Goal: Task Accomplishment & Management: Manage account settings

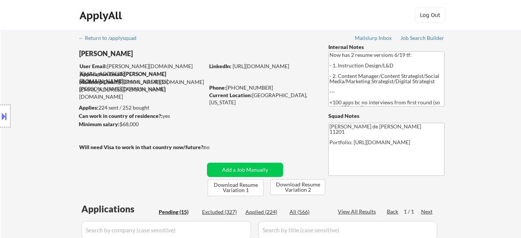
select select ""pending""
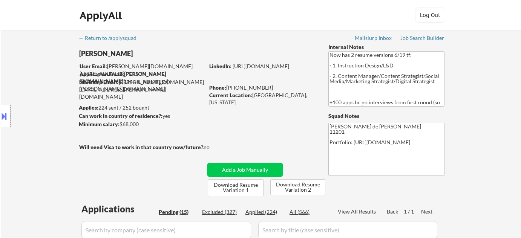
select select ""pending""
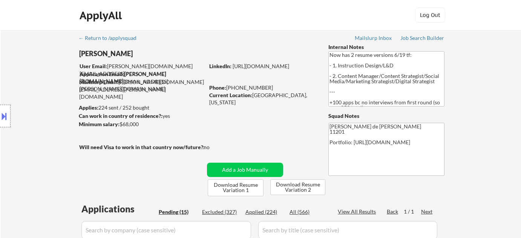
select select ""pending""
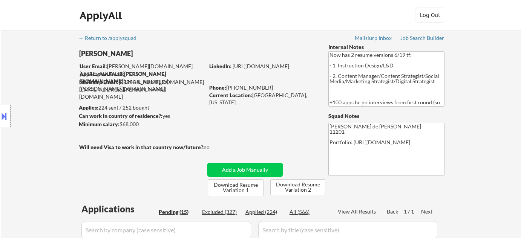
scroll to position [274, 0]
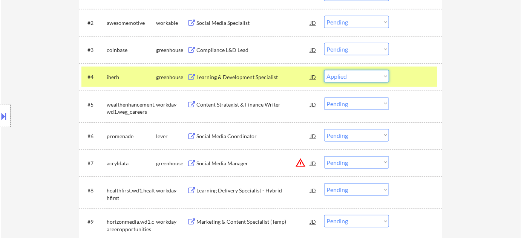
click at [324, 70] on select "Choose an option... Pending Applied Excluded (Questions) Excluded (Expired) Exc…" at bounding box center [356, 76] width 65 height 12
select select ""pending""
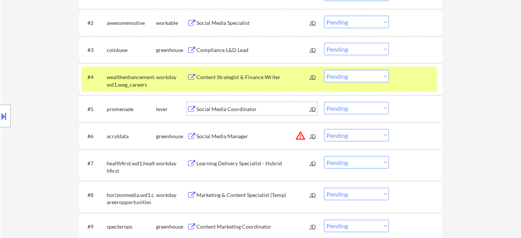
click at [232, 108] on div "Social Media Coordinator" at bounding box center [254, 110] width 114 height 8
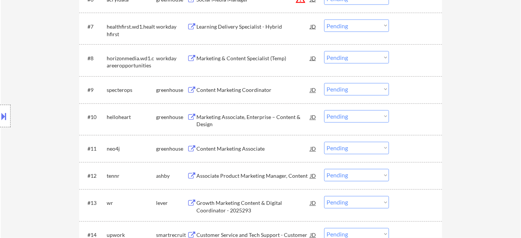
scroll to position [377, 0]
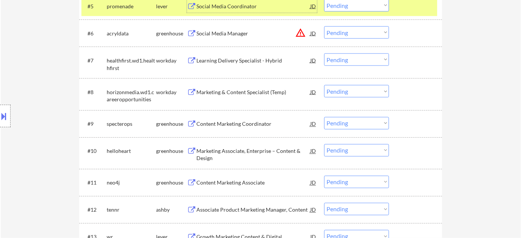
click at [244, 59] on div "Learning Delivery Specialist - Hybrid" at bounding box center [254, 61] width 114 height 8
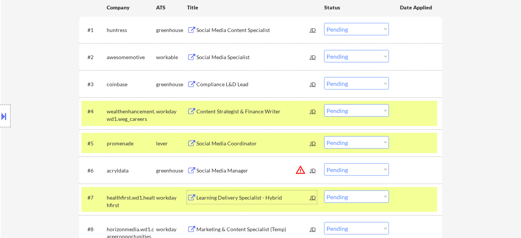
scroll to position [206, 0]
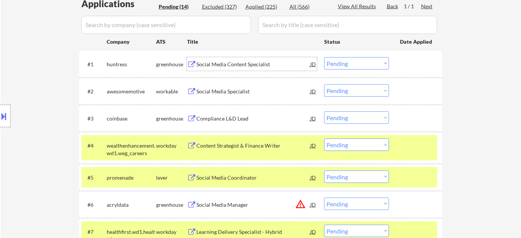
click at [223, 64] on div "Social Media Content Specialist" at bounding box center [254, 65] width 114 height 8
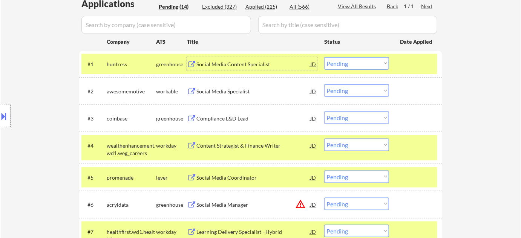
click at [343, 66] on select "Choose an option... Pending Applied Excluded (Questions) Excluded (Expired) Exc…" at bounding box center [356, 63] width 65 height 12
click at [324, 57] on select "Choose an option... Pending Applied Excluded (Questions) Excluded (Expired) Exc…" at bounding box center [356, 63] width 65 height 12
click at [221, 90] on div "Social Media Specialist" at bounding box center [254, 92] width 114 height 8
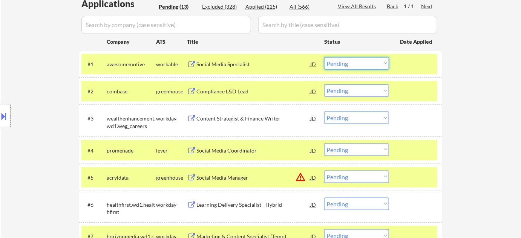
click at [359, 64] on select "Choose an option... Pending Applied Excluded (Questions) Excluded (Expired) Exc…" at bounding box center [356, 63] width 65 height 12
click at [324, 57] on select "Choose an option... Pending Applied Excluded (Questions) Excluded (Expired) Exc…" at bounding box center [356, 63] width 65 height 12
select select ""pending""
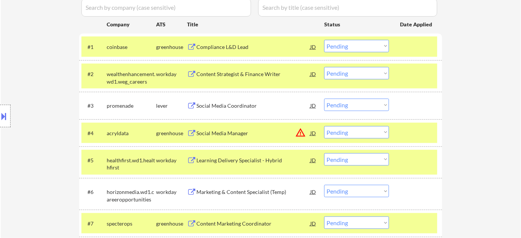
scroll to position [240, 0]
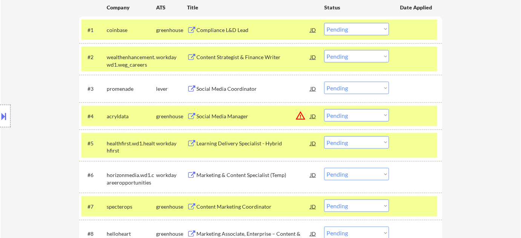
click at [302, 115] on button "warning_amber" at bounding box center [300, 116] width 11 height 11
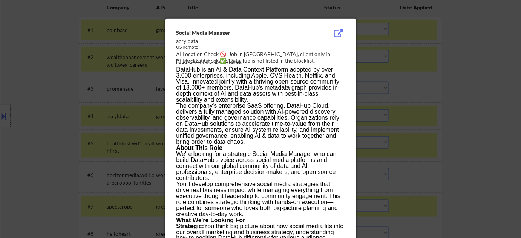
click at [435, 124] on div at bounding box center [260, 119] width 521 height 238
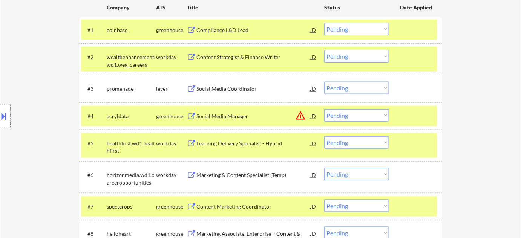
click at [372, 116] on select "Choose an option... Pending Applied Excluded (Questions) Excluded (Expired) Exc…" at bounding box center [356, 115] width 65 height 12
click at [324, 109] on select "Choose an option... Pending Applied Excluded (Questions) Excluded (Expired) Exc…" at bounding box center [356, 115] width 65 height 12
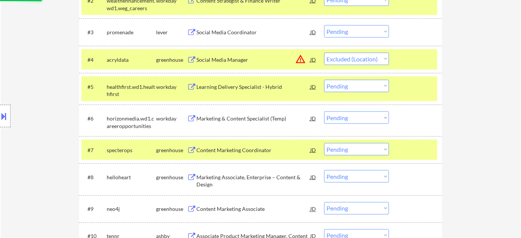
scroll to position [309, 0]
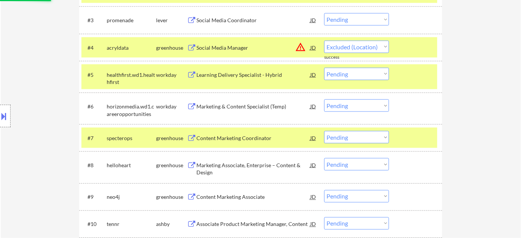
select select ""pending""
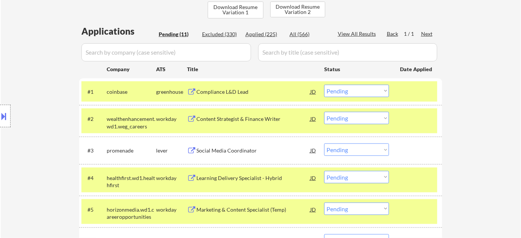
scroll to position [171, 0]
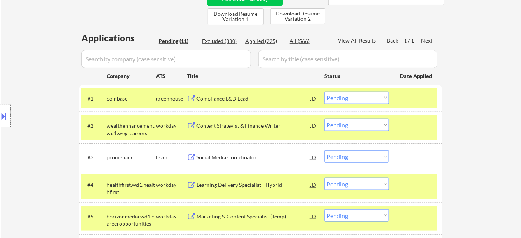
click at [264, 43] on div "Applied (225)" at bounding box center [265, 41] width 38 height 8
select select ""applied""
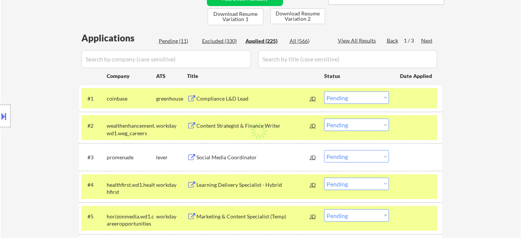
select select ""applied""
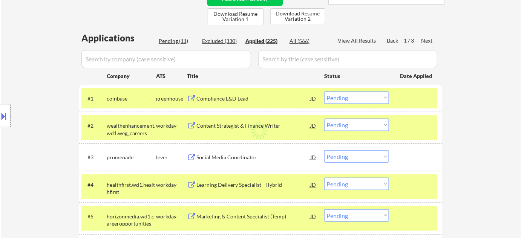
select select ""applied""
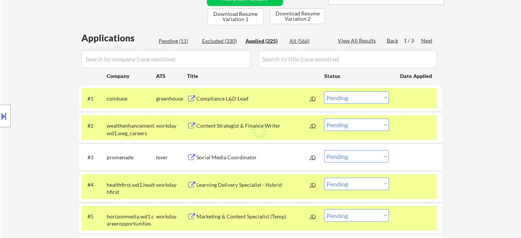
select select ""applied""
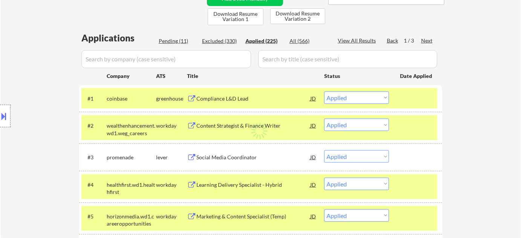
select select ""applied""
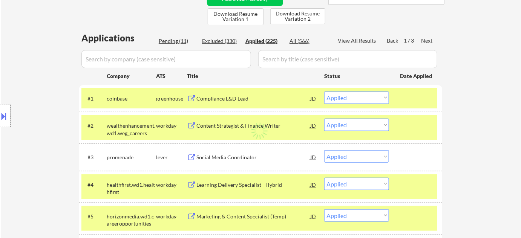
select select ""applied""
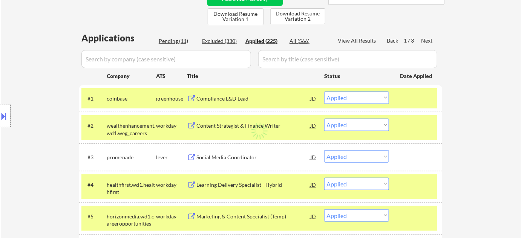
select select ""applied""
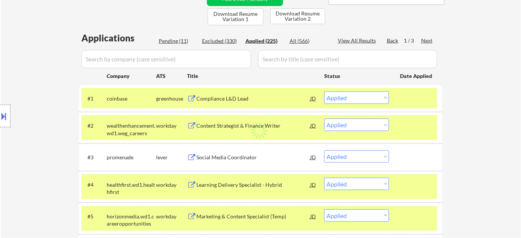
select select ""applied""
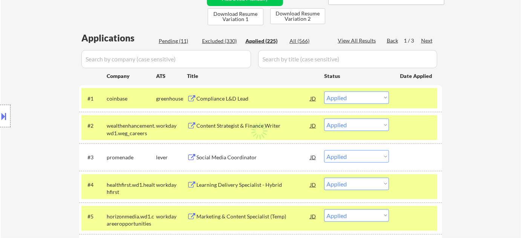
select select ""applied""
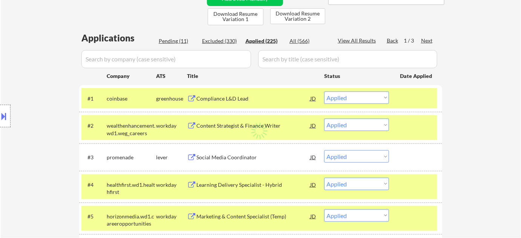
select select ""applied""
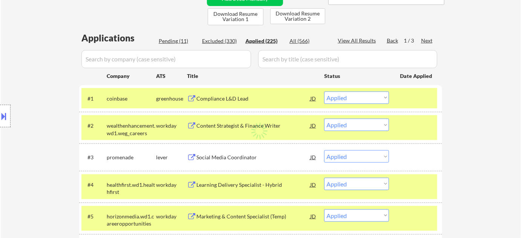
select select ""applied""
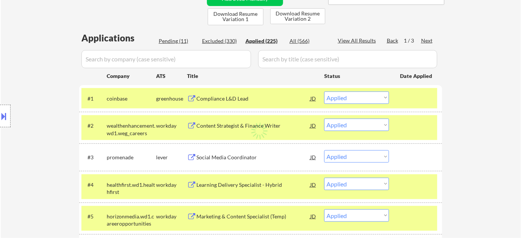
select select ""applied""
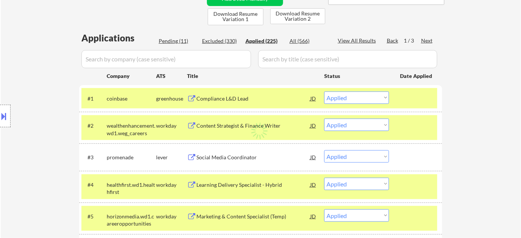
select select ""applied""
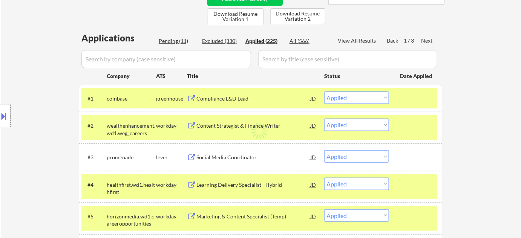
select select ""applied""
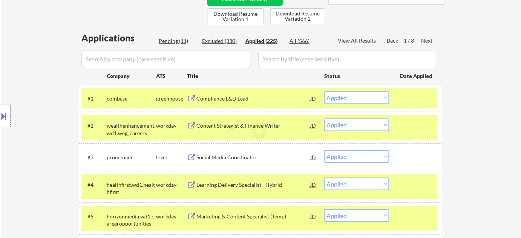
select select ""applied""
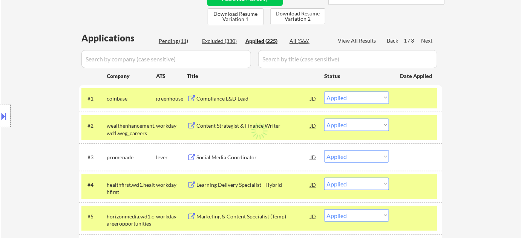
select select ""applied""
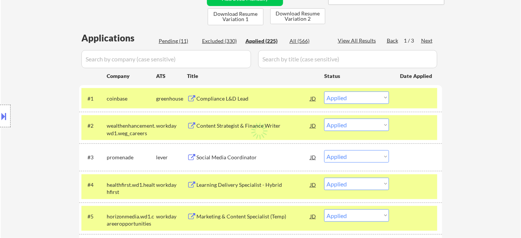
select select ""applied""
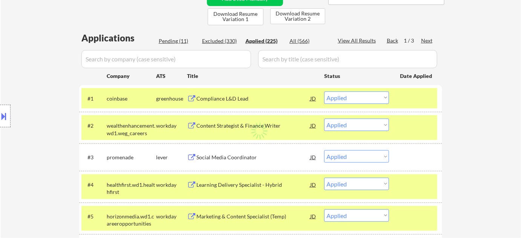
select select ""applied""
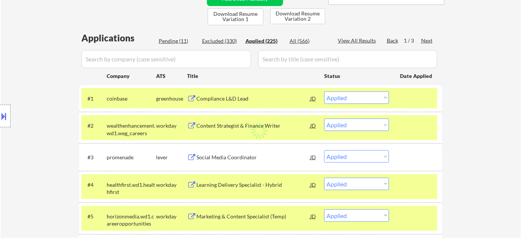
select select ""applied""
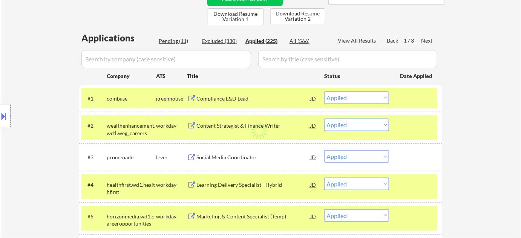
select select ""applied""
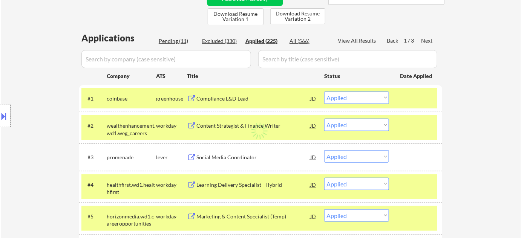
select select ""applied""
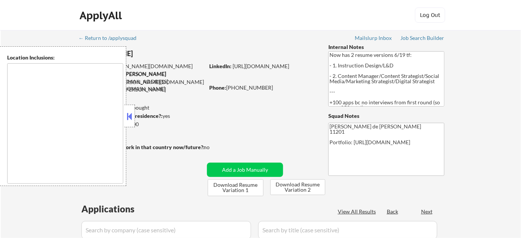
type textarea "Manhattan, NY Brooklyn, NY Jersey City, NJ Hoboken, NJ Weehawken, NJ Union City…"
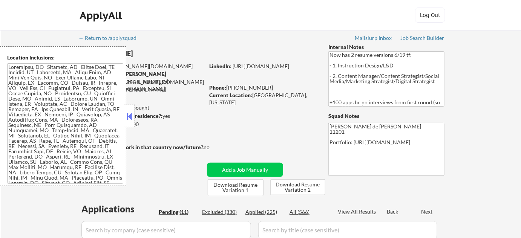
select select ""pending""
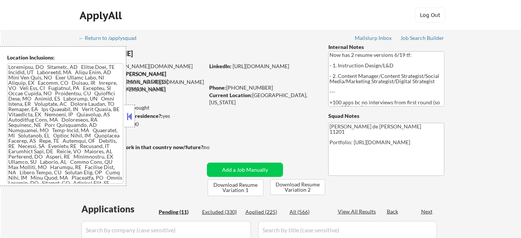
select select ""pending""
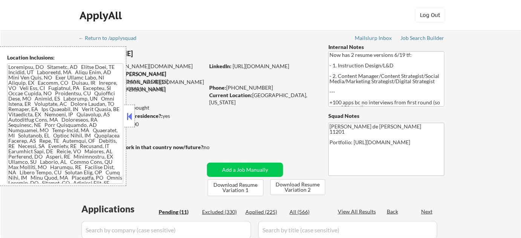
select select ""pending""
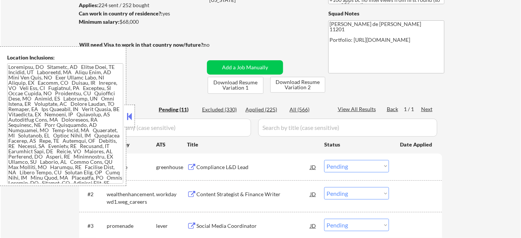
click at [132, 114] on button at bounding box center [130, 116] width 8 height 11
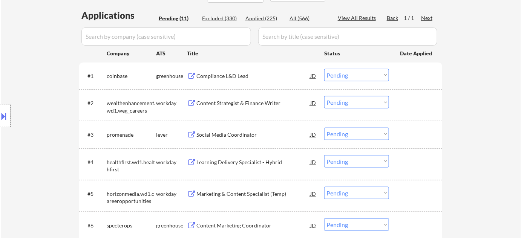
scroll to position [206, 0]
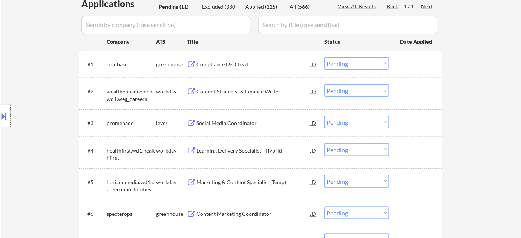
click at [227, 177] on div "Marketing & Content Specialist (Temp)" at bounding box center [254, 182] width 114 height 14
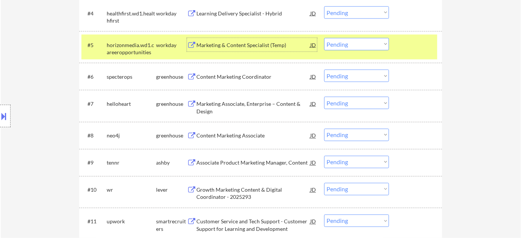
scroll to position [377, 0]
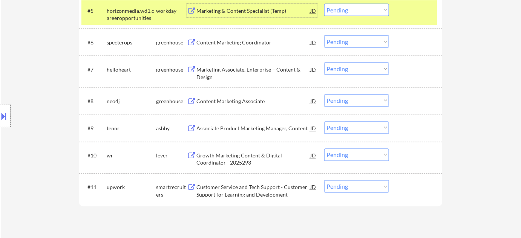
select select ""pending""
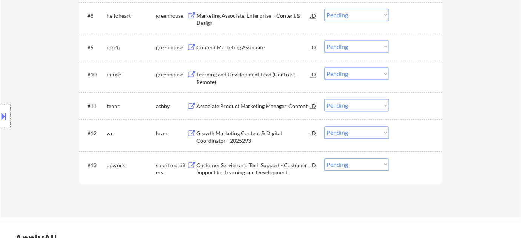
scroll to position [480, 0]
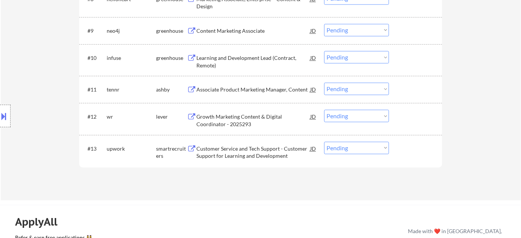
click at [203, 120] on div "Growth Marketing Content & Digital Coordinator - 2025293" at bounding box center [254, 120] width 114 height 15
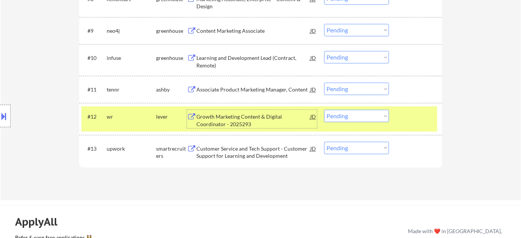
click at [378, 115] on select "Choose an option... Pending Applied Excluded (Questions) Excluded (Expired) Exc…" at bounding box center [356, 116] width 65 height 12
click at [324, 110] on select "Choose an option... Pending Applied Excluded (Questions) Excluded (Expired) Exc…" at bounding box center [356, 116] width 65 height 12
select select ""pending""
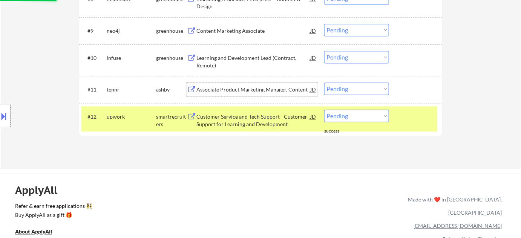
click at [266, 88] on div "Associate Product Marketing Manager, Content" at bounding box center [254, 90] width 114 height 8
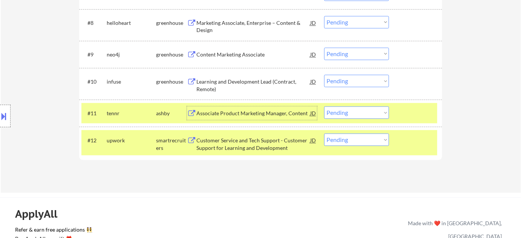
scroll to position [446, 0]
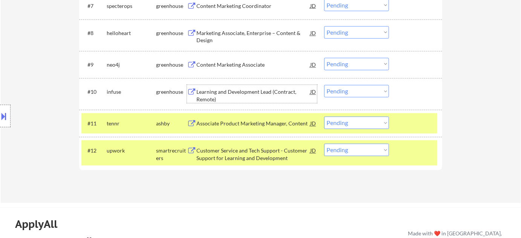
click at [222, 95] on div "Learning and Development Lead (Contract, Remote)" at bounding box center [254, 96] width 114 height 15
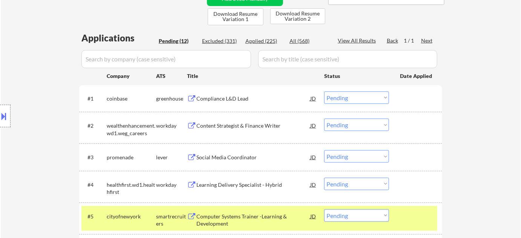
scroll to position [68, 0]
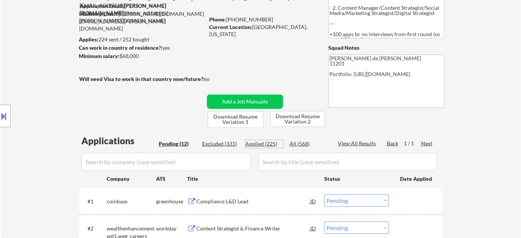
click at [266, 140] on div "Applied (225)" at bounding box center [265, 144] width 38 height 8
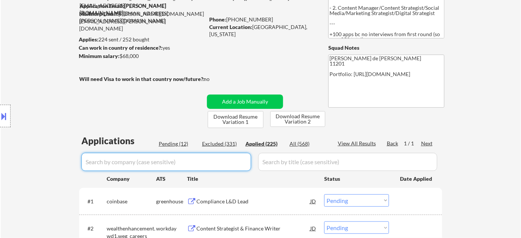
click at [218, 161] on input "input" at bounding box center [166, 162] width 170 height 18
type input "infuse"
select select ""applied""
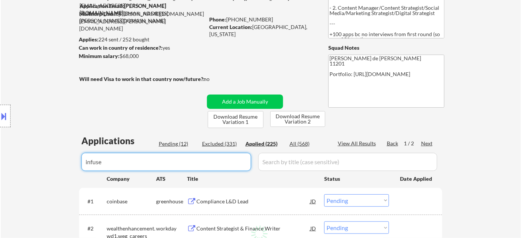
select select ""applied""
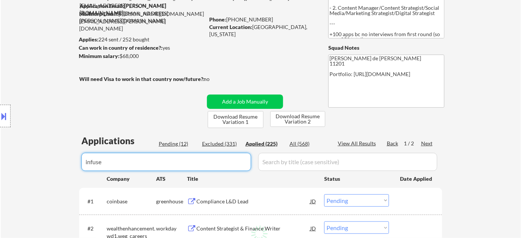
select select ""applied""
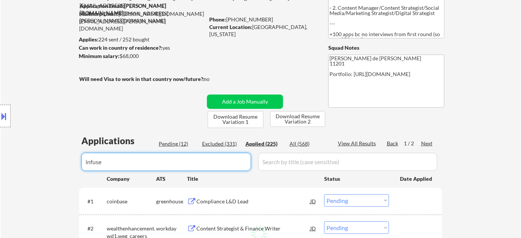
select select ""applied""
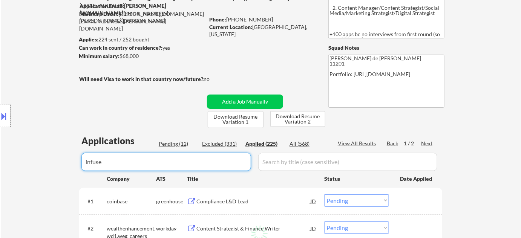
select select ""applied""
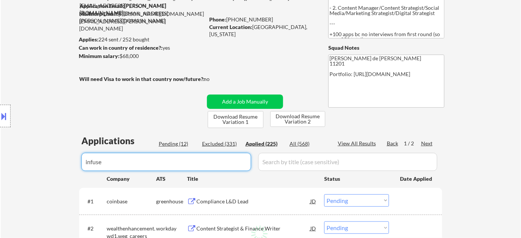
select select ""applied""
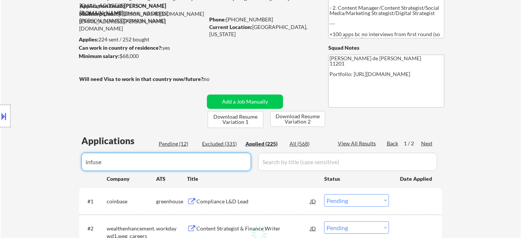
select select ""applied""
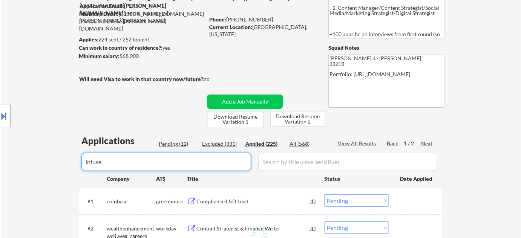
select select ""applied""
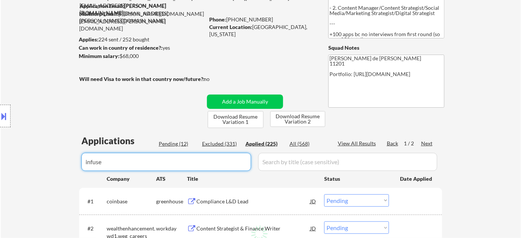
select select ""applied""
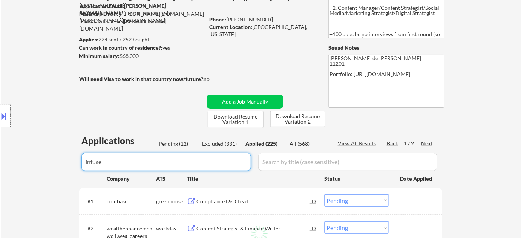
select select ""applied""
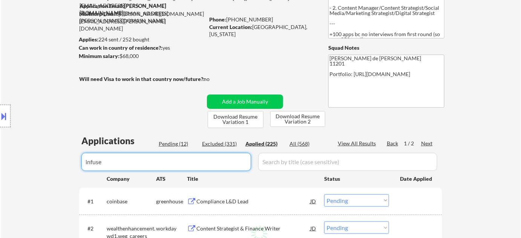
select select ""applied""
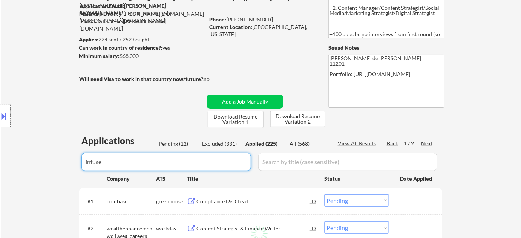
select select ""applied""
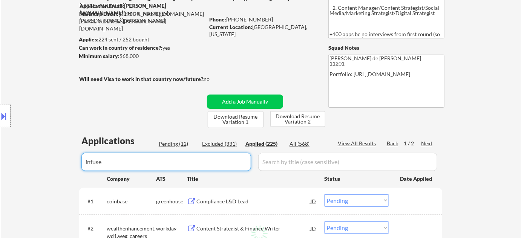
select select ""applied""
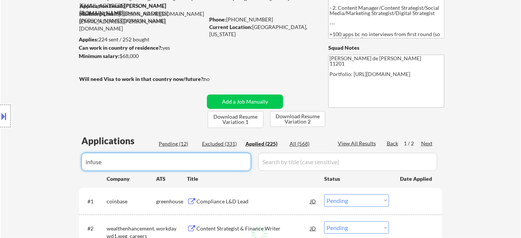
select select ""applied""
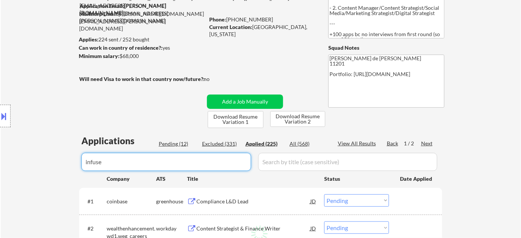
select select ""applied""
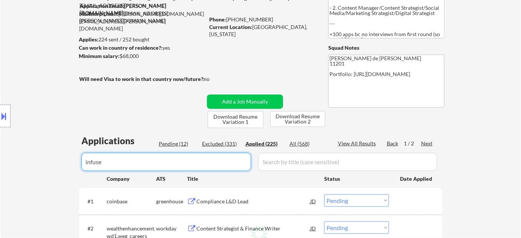
select select ""applied""
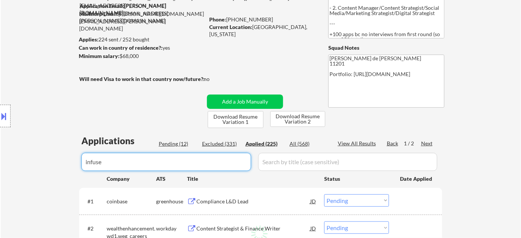
select select ""applied""
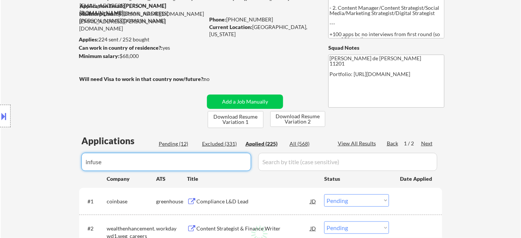
select select ""applied""
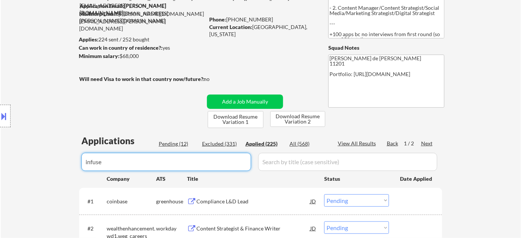
select select ""applied""
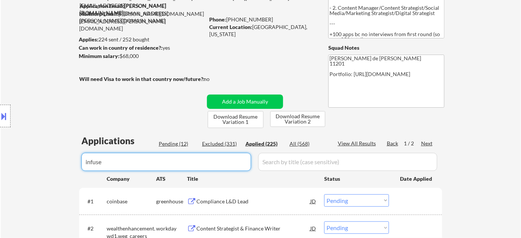
select select ""applied""
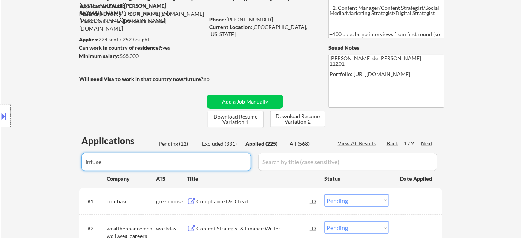
select select ""applied""
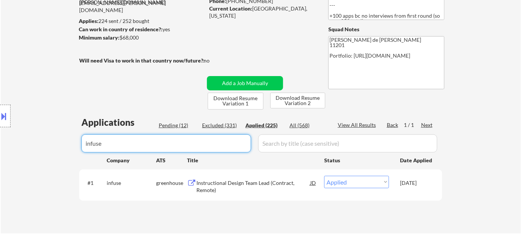
scroll to position [103, 0]
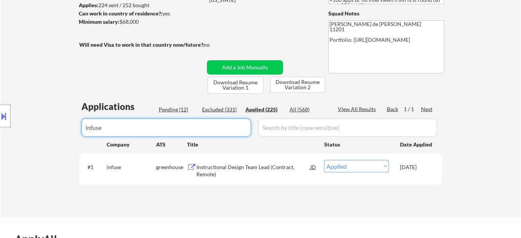
drag, startPoint x: 151, startPoint y: 128, endPoint x: 0, endPoint y: 86, distance: 157.1
click at [0, 86] on body "← Return to /applysquad Mailslurp Inbox Job Search Builder Graham Schmidt User …" at bounding box center [260, 16] width 521 height 238
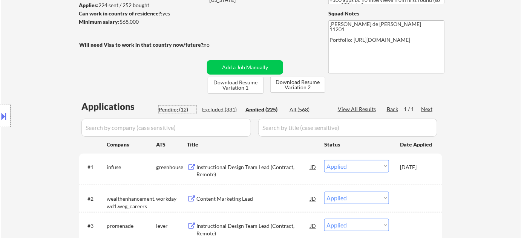
click at [179, 108] on div "Pending (12)" at bounding box center [178, 110] width 38 height 8
select select ""pending""
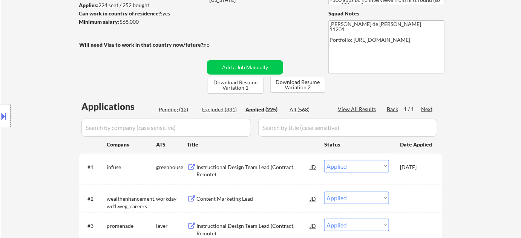
select select ""pending""
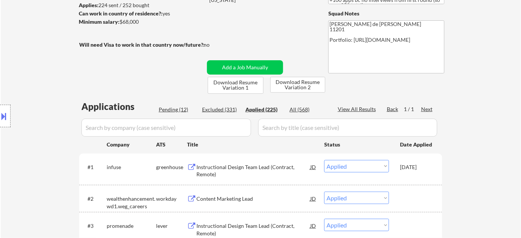
select select ""pending""
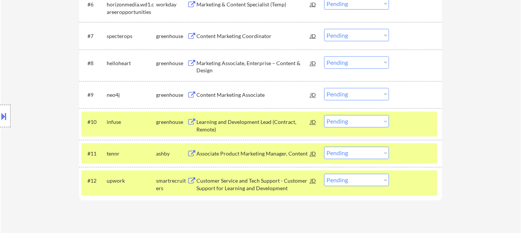
scroll to position [411, 0]
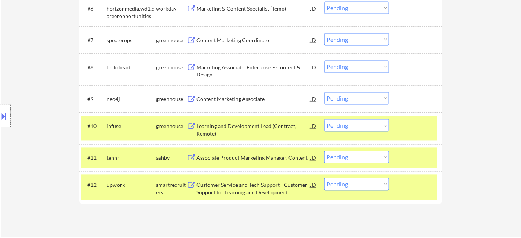
click at [356, 128] on select "Choose an option... Pending Applied Excluded (Questions) Excluded (Expired) Exc…" at bounding box center [356, 126] width 65 height 12
click at [324, 120] on select "Choose an option... Pending Applied Excluded (Questions) Excluded (Expired) Exc…" at bounding box center [356, 126] width 65 height 12
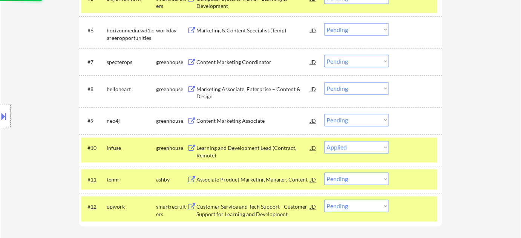
scroll to position [377, 0]
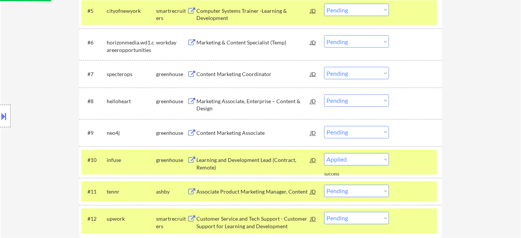
select select ""pending""
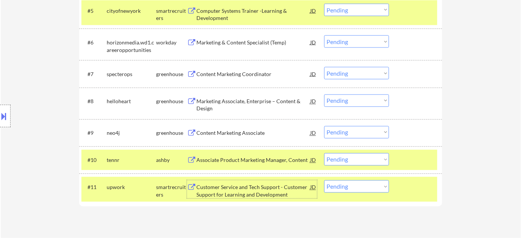
click at [258, 198] on div "Customer Service and Tech Support - Customer Support for Learning and Developme…" at bounding box center [254, 191] width 114 height 15
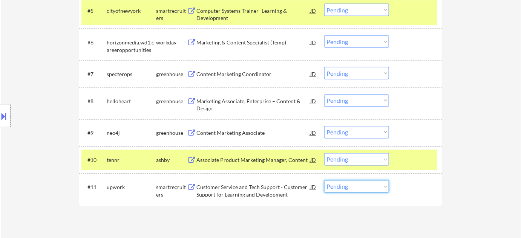
click at [363, 187] on select "Choose an option... Pending Applied Excluded (Questions) Excluded (Expired) Exc…" at bounding box center [356, 187] width 65 height 12
select select ""excluded__expired_""
click at [324, 181] on select "Choose an option... Pending Applied Excluded (Questions) Excluded (Expired) Exc…" at bounding box center [356, 187] width 65 height 12
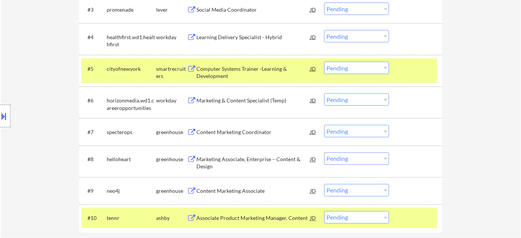
scroll to position [309, 0]
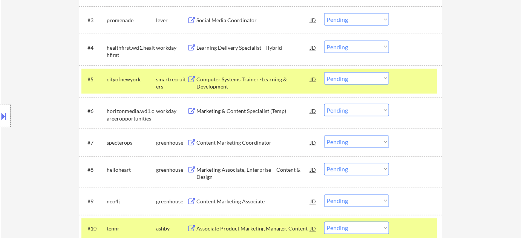
click at [217, 86] on div "Computer Systems Trainer -Learning & Development" at bounding box center [254, 83] width 114 height 15
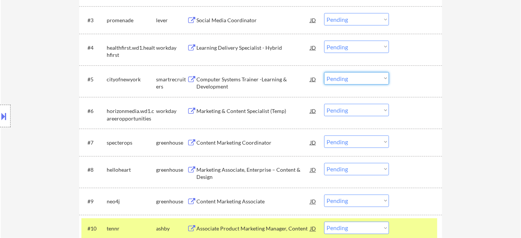
click at [355, 81] on select "Choose an option... Pending Applied Excluded (Questions) Excluded (Expired) Exc…" at bounding box center [356, 78] width 65 height 12
click at [324, 72] on select "Choose an option... Pending Applied Excluded (Questions) Excluded (Expired) Exc…" at bounding box center [356, 78] width 65 height 12
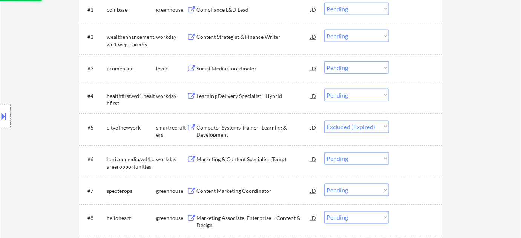
scroll to position [240, 0]
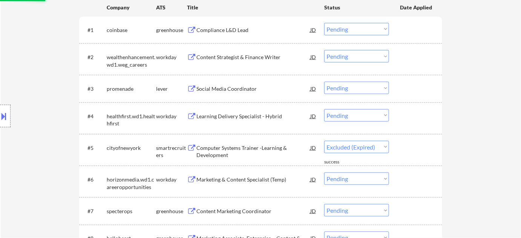
select select ""pending""
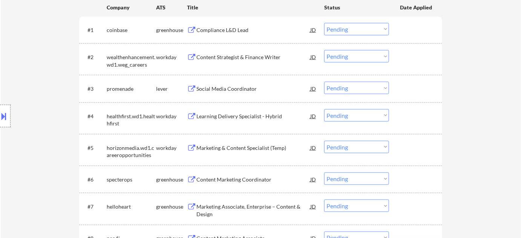
click at [219, 28] on div "Compliance L&D Lead" at bounding box center [254, 30] width 114 height 8
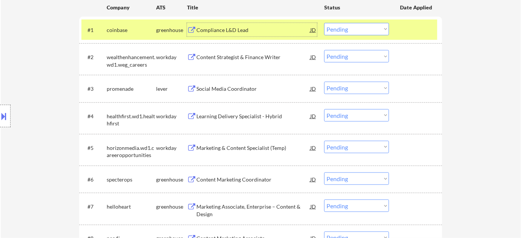
click at [359, 34] on select "Choose an option... Pending Applied Excluded (Questions) Excluded (Expired) Exc…" at bounding box center [356, 29] width 65 height 12
click at [324, 23] on select "Choose an option... Pending Applied Excluded (Questions) Excluded (Expired) Exc…" at bounding box center [356, 29] width 65 height 12
select select ""pending""
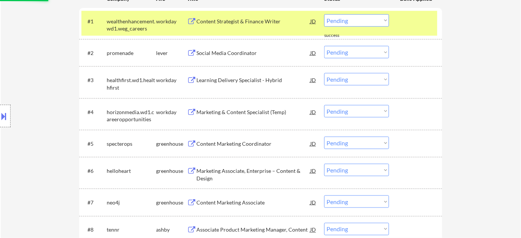
scroll to position [274, 0]
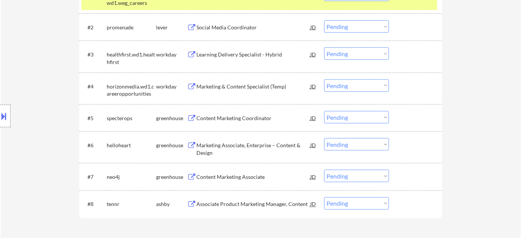
click at [244, 60] on div "Learning Delivery Specialist - Hybrid" at bounding box center [254, 55] width 114 height 14
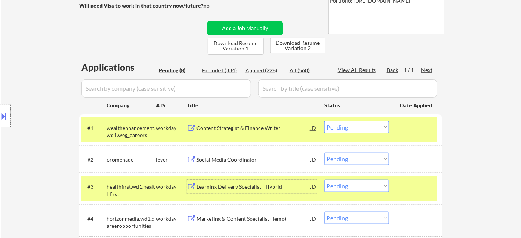
scroll to position [103, 0]
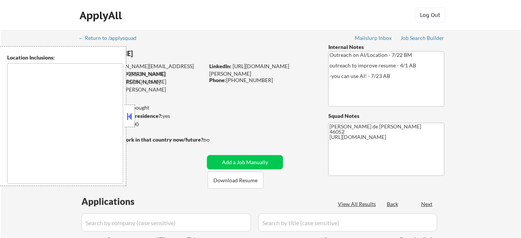
type textarea "[GEOGRAPHIC_DATA], IN [GEOGRAPHIC_DATA], IN [GEOGRAPHIC_DATA], IN [GEOGRAPHIC_D…"
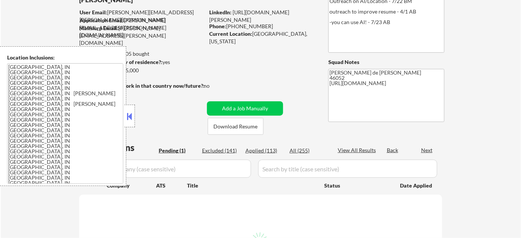
scroll to position [68, 0]
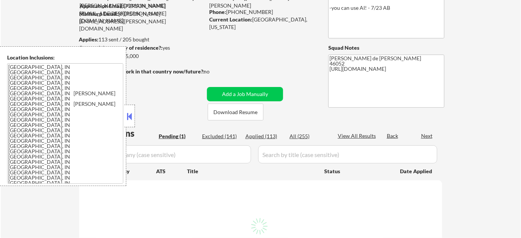
select select ""pending""
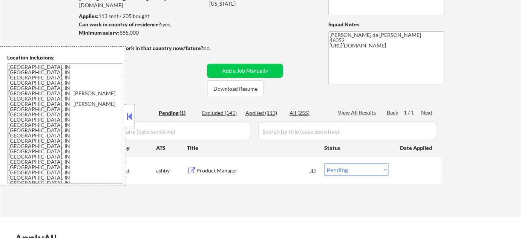
scroll to position [103, 0]
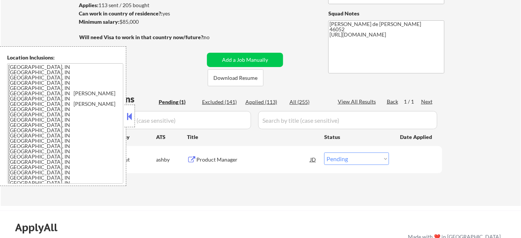
click at [129, 117] on button at bounding box center [130, 116] width 8 height 11
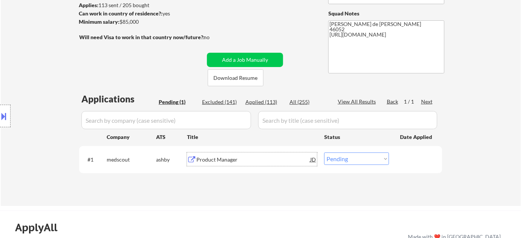
click at [220, 161] on div "Product Manager" at bounding box center [254, 160] width 114 height 8
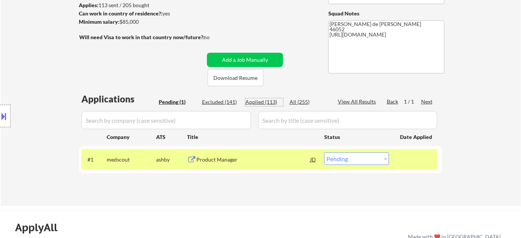
click at [257, 100] on div "Applied (113)" at bounding box center [265, 102] width 38 height 8
click at [261, 101] on div "Applied (113)" at bounding box center [265, 102] width 38 height 8
select select ""applied""
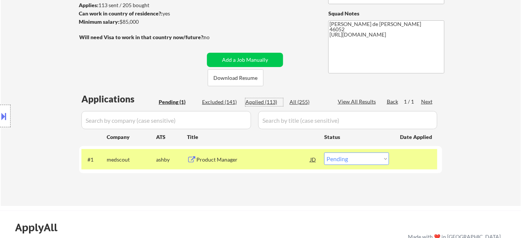
select select ""applied""
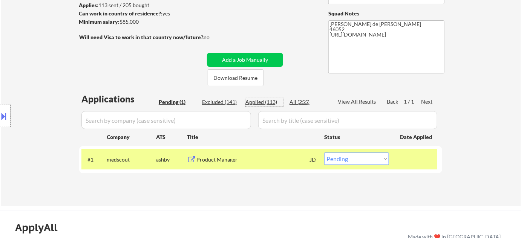
select select ""applied""
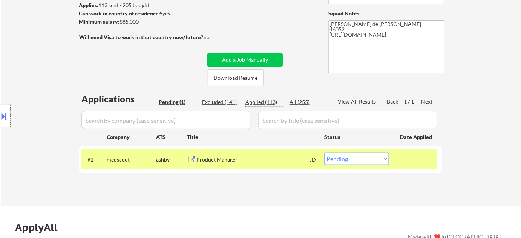
select select ""applied""
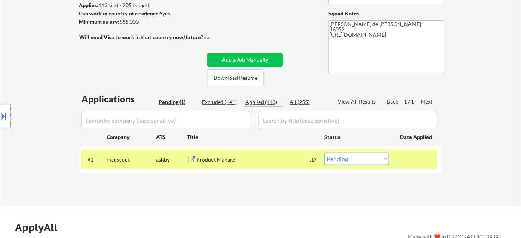
select select ""applied""
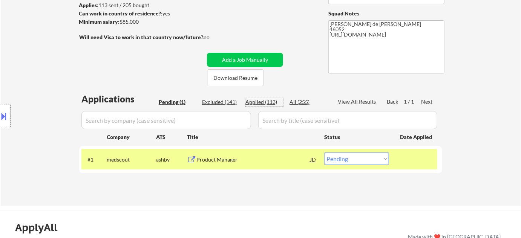
select select ""applied""
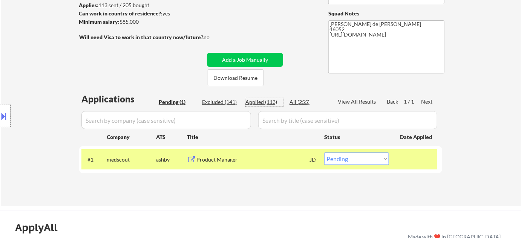
select select ""applied""
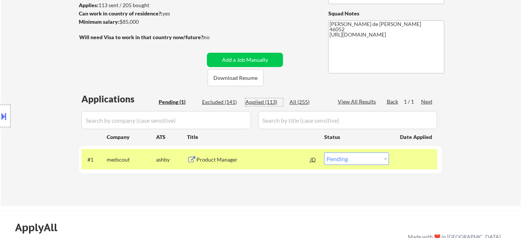
select select ""applied""
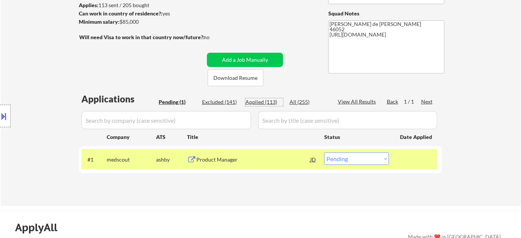
select select ""applied""
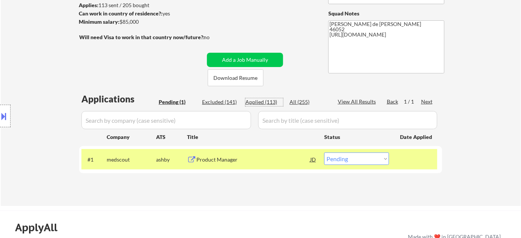
select select ""applied""
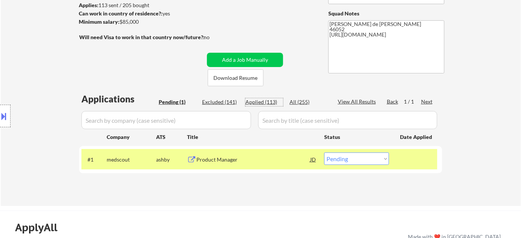
select select ""applied""
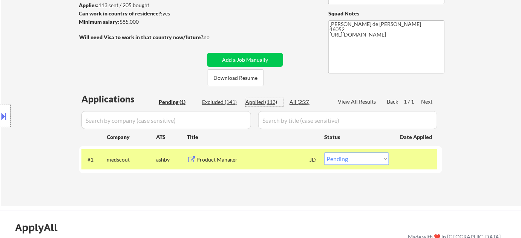
select select ""applied""
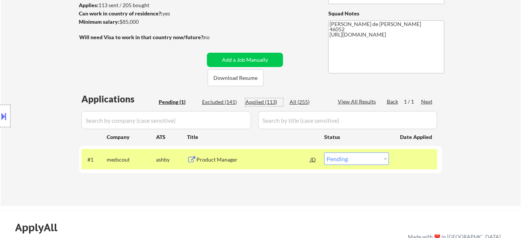
select select ""applied""
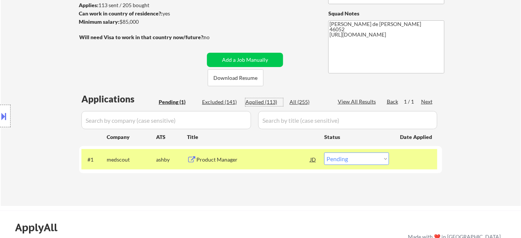
select select ""applied""
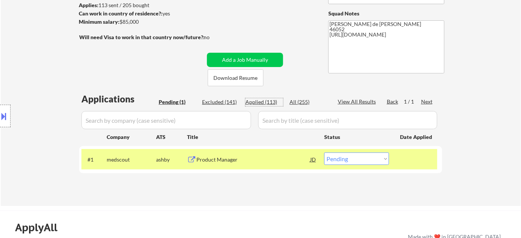
select select ""applied""
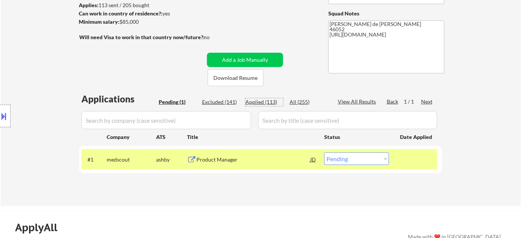
select select ""applied""
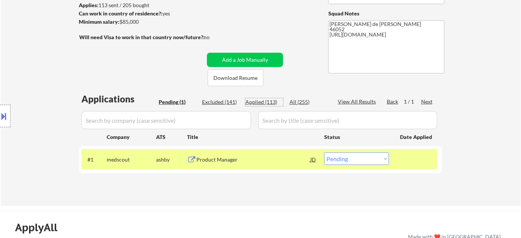
select select ""applied""
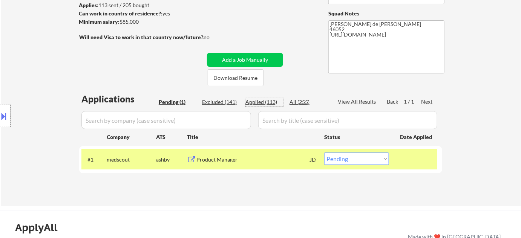
select select ""applied""
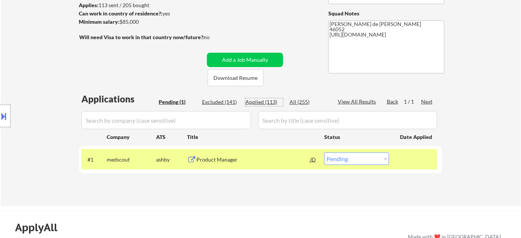
select select ""applied""
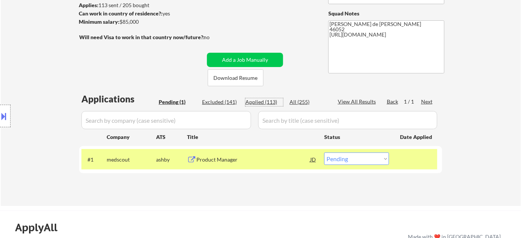
select select ""applied""
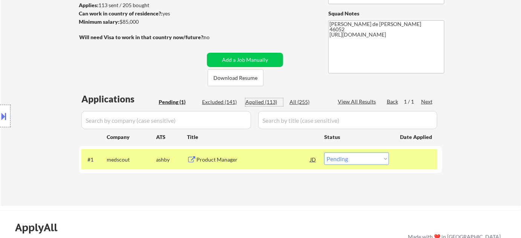
select select ""applied""
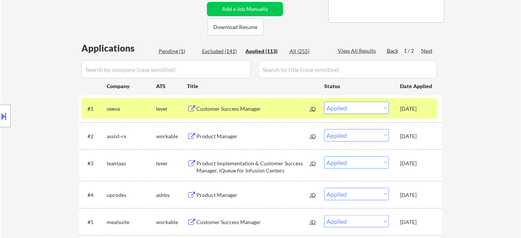
scroll to position [137, 0]
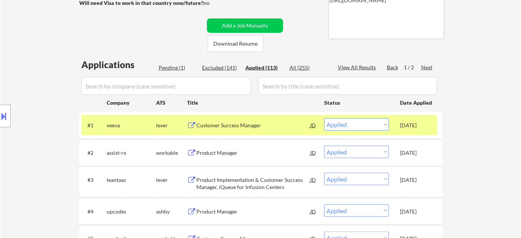
click at [54, 51] on div "Location Inclusions:" at bounding box center [67, 116] width 135 height 140
click at [172, 68] on div "Pending (1)" at bounding box center [178, 68] width 38 height 8
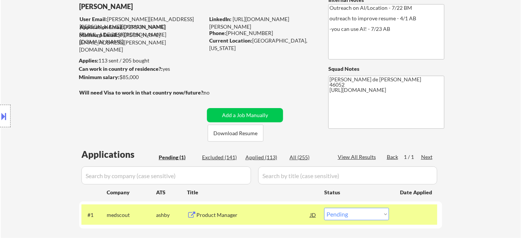
scroll to position [68, 0]
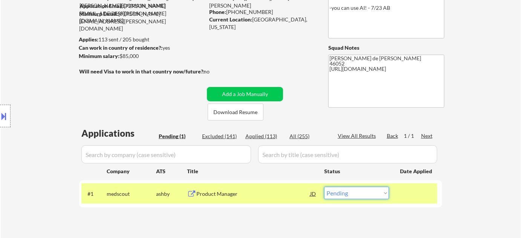
drag, startPoint x: 372, startPoint y: 189, endPoint x: 366, endPoint y: 189, distance: 5.7
click at [372, 189] on select "Choose an option... Pending Applied Excluded (Questions) Excluded (Expired) Exc…" at bounding box center [356, 193] width 65 height 12
select select ""applied""
click at [324, 187] on select "Choose an option... Pending Applied Excluded (Questions) Excluded (Expired) Exc…" at bounding box center [356, 193] width 65 height 12
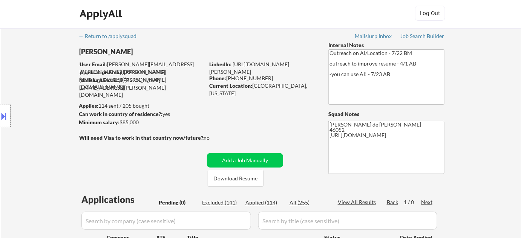
scroll to position [0, 0]
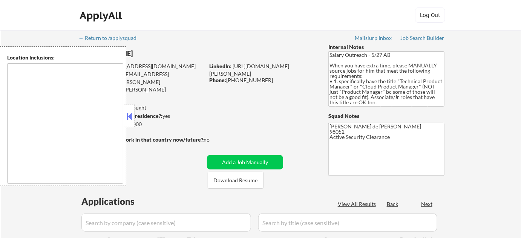
type textarea "[GEOGRAPHIC_DATA], [GEOGRAPHIC_DATA] [GEOGRAPHIC_DATA], [GEOGRAPHIC_DATA] [GEOG…"
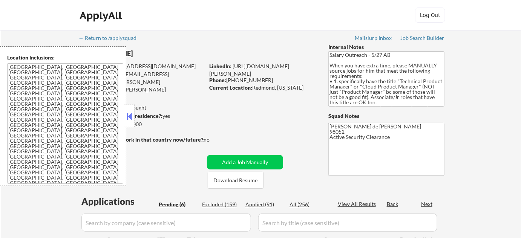
select select ""pending""
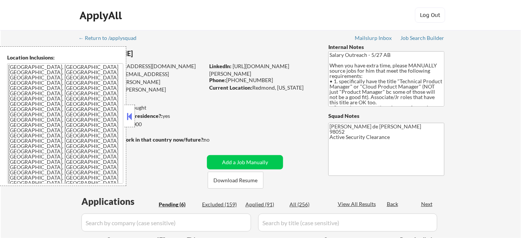
select select ""pending""
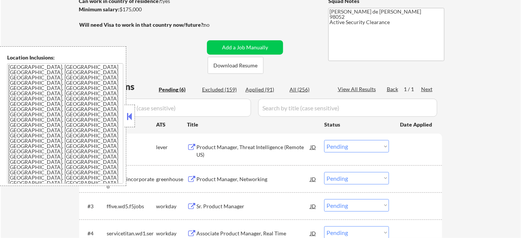
scroll to position [137, 0]
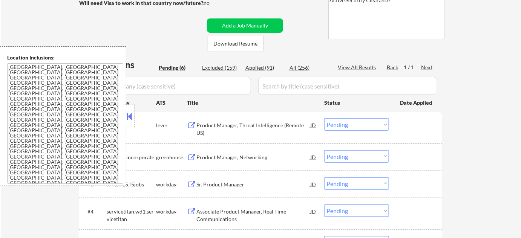
click at [129, 116] on button at bounding box center [130, 116] width 8 height 11
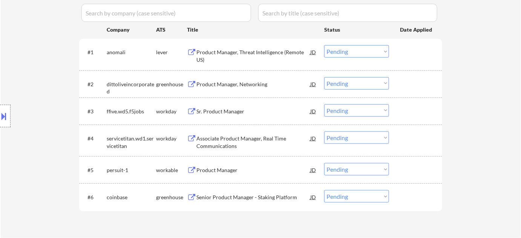
scroll to position [240, 0]
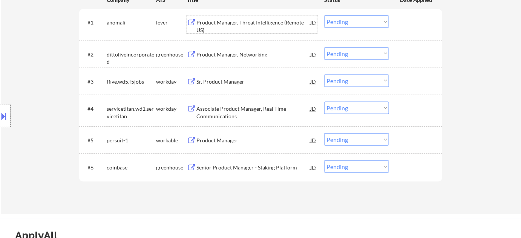
click at [245, 23] on div "Product Manager, Threat Intelligence (Remote US)" at bounding box center [254, 26] width 114 height 15
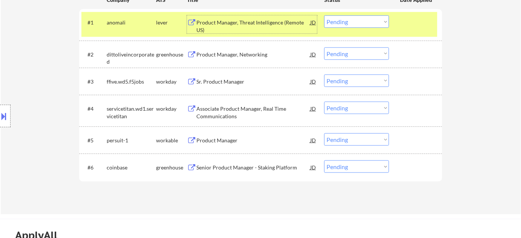
click at [378, 18] on select "Choose an option... Pending Applied Excluded (Questions) Excluded (Expired) Exc…" at bounding box center [356, 21] width 65 height 12
click at [324, 15] on select "Choose an option... Pending Applied Excluded (Questions) Excluded (Expired) Exc…" at bounding box center [356, 21] width 65 height 12
select select ""pending""
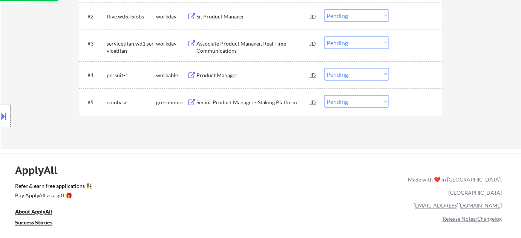
scroll to position [274, 0]
click at [227, 72] on div "Product Manager" at bounding box center [254, 75] width 114 height 8
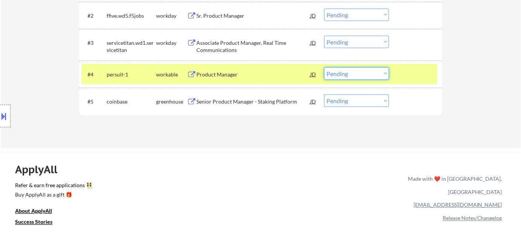
click at [355, 70] on select "Choose an option... Pending Applied Excluded (Questions) Excluded (Expired) Exc…" at bounding box center [356, 74] width 65 height 12
click at [324, 68] on select "Choose an option... Pending Applied Excluded (Questions) Excluded (Expired) Exc…" at bounding box center [356, 74] width 65 height 12
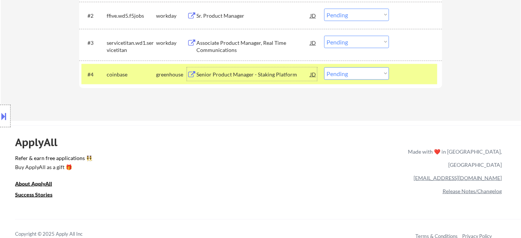
click at [215, 77] on div "Senior Product Manager - Staking Platform" at bounding box center [254, 75] width 114 height 8
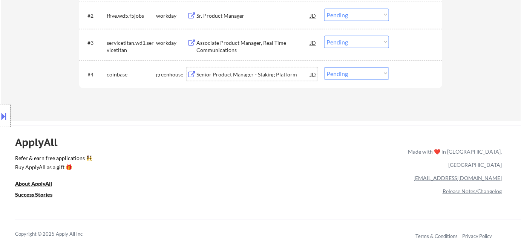
click at [366, 69] on select "Choose an option... Pending Applied Excluded (Questions) Excluded (Expired) Exc…" at bounding box center [356, 74] width 65 height 12
select select ""excluded__bad_match_""
click at [324, 68] on select "Choose an option... Pending Applied Excluded (Questions) Excluded (Expired) Exc…" at bounding box center [356, 74] width 65 height 12
click at [222, 46] on div "Associate Product Manager, Real Time Communications" at bounding box center [254, 46] width 114 height 15
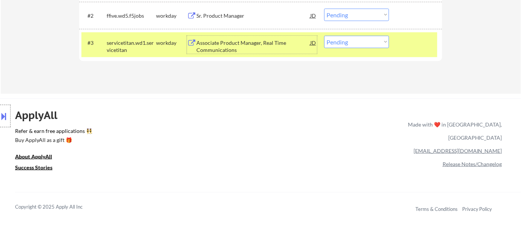
click at [364, 39] on select "Choose an option... Pending Applied Excluded (Questions) Excluded (Expired) Exc…" at bounding box center [356, 42] width 65 height 12
select select ""excluded__salary_""
click at [324, 36] on select "Choose an option... Pending Applied Excluded (Questions) Excluded (Expired) Exc…" at bounding box center [356, 42] width 65 height 12
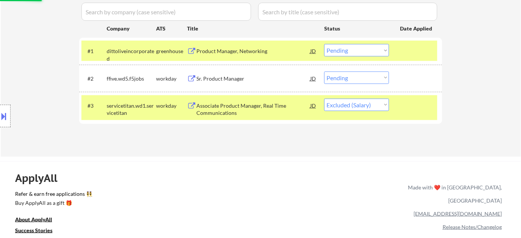
scroll to position [206, 0]
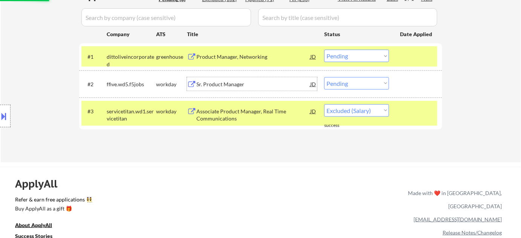
click at [227, 81] on div "Sr. Product Manager" at bounding box center [254, 85] width 114 height 8
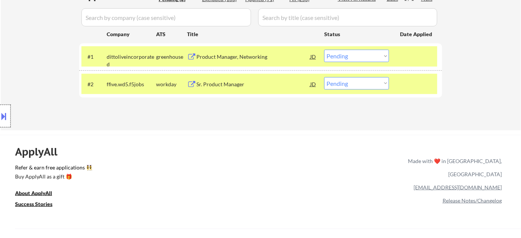
click at [0, 124] on div at bounding box center [5, 116] width 11 height 23
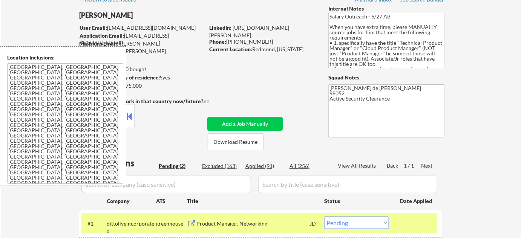
scroll to position [103, 0]
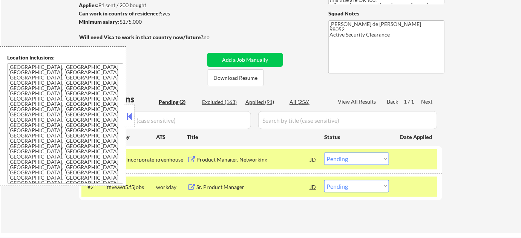
click at [133, 120] on button at bounding box center [130, 116] width 8 height 11
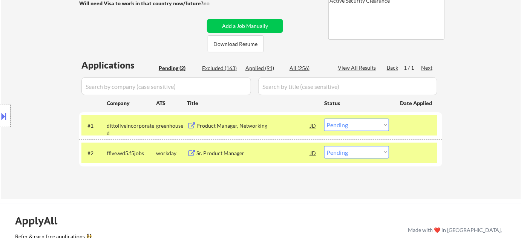
scroll to position [137, 0]
click at [374, 155] on select "Choose an option... Pending Applied Excluded (Questions) Excluded (Expired) Exc…" at bounding box center [356, 152] width 65 height 12
select select ""applied""
click at [324, 146] on select "Choose an option... Pending Applied Excluded (Questions) Excluded (Expired) Exc…" at bounding box center [356, 152] width 65 height 12
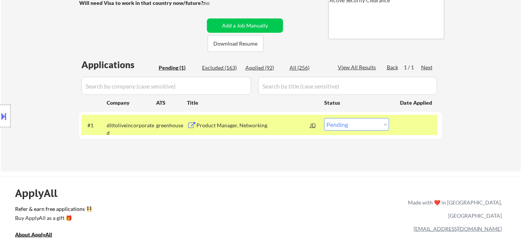
click at [212, 132] on div "#1 dittoliveincorporated greenhouse Product Manager, Networking JD Choose an op…" at bounding box center [259, 125] width 356 height 20
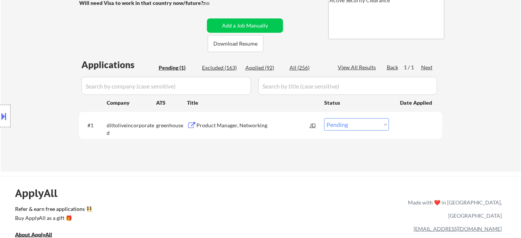
click at [231, 119] on div "Product Manager, Networking" at bounding box center [254, 125] width 114 height 14
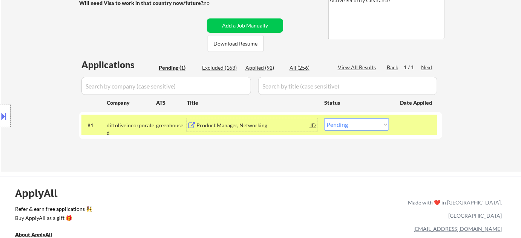
click at [234, 122] on div "Product Manager, Networking" at bounding box center [254, 126] width 114 height 8
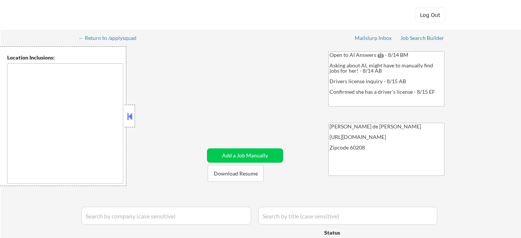
type textarea "[GEOGRAPHIC_DATA], [GEOGRAPHIC_DATA], [GEOGRAPHIC_DATA], [GEOGRAPHIC_DATA] [GEO…"
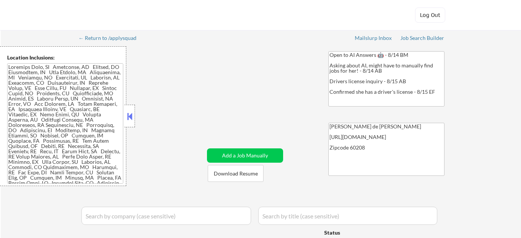
select select ""pending""
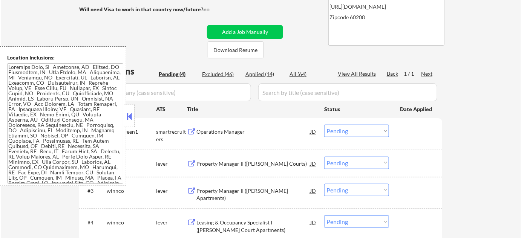
scroll to position [137, 0]
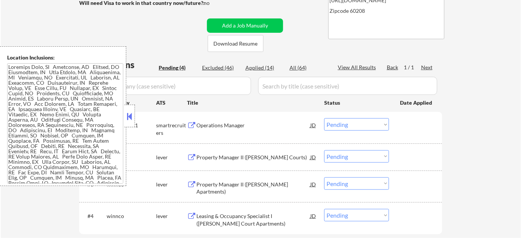
click at [131, 117] on button at bounding box center [130, 116] width 8 height 11
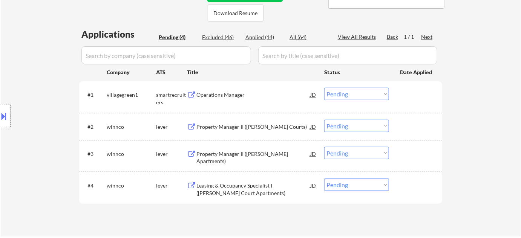
scroll to position [171, 0]
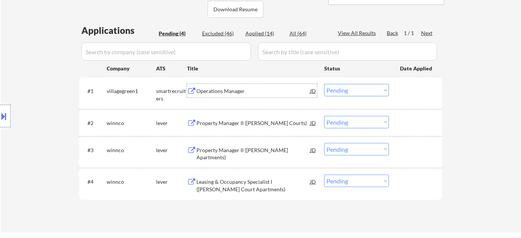
click at [223, 85] on div "Operations Manager" at bounding box center [254, 91] width 114 height 14
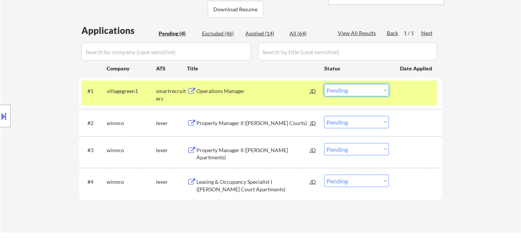
click at [338, 90] on select "Choose an option... Pending Applied Excluded (Questions) Excluded (Expired) Exc…" at bounding box center [356, 90] width 65 height 12
click at [324, 84] on select "Choose an option... Pending Applied Excluded (Questions) Excluded (Expired) Exc…" at bounding box center [356, 90] width 65 height 12
select select ""pending""
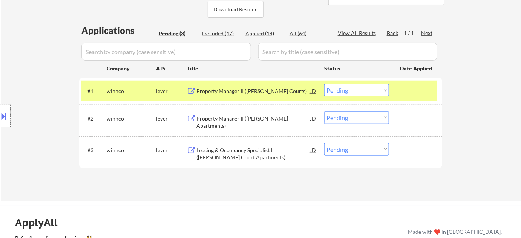
click at [219, 92] on div "Property Manager II (Harrison Courts)" at bounding box center [254, 92] width 114 height 8
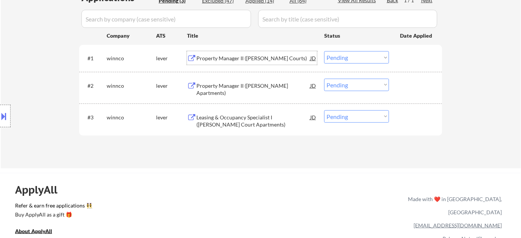
scroll to position [206, 0]
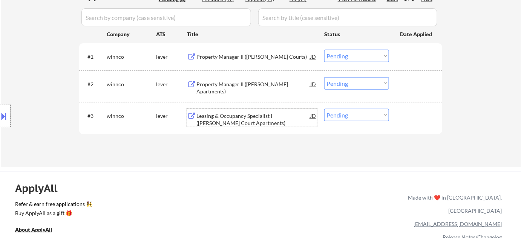
click at [222, 120] on div "Leasing & Occupancy Specialist I (BJ Wright Court Apartments)" at bounding box center [254, 119] width 114 height 15
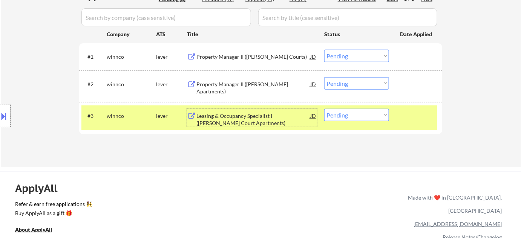
click at [337, 116] on select "Choose an option... Pending Applied Excluded (Questions) Excluded (Expired) Exc…" at bounding box center [356, 115] width 65 height 12
select select ""excluded__bad_match_""
click at [324, 109] on select "Choose an option... Pending Applied Excluded (Questions) Excluded (Expired) Exc…" at bounding box center [356, 115] width 65 height 12
click at [206, 89] on div "Property Manager II (Fannie Emanuel Apartments)" at bounding box center [254, 88] width 114 height 15
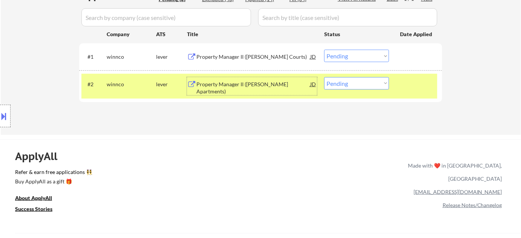
click at [235, 60] on div "Property Manager II (Harrison Courts)" at bounding box center [254, 57] width 114 height 14
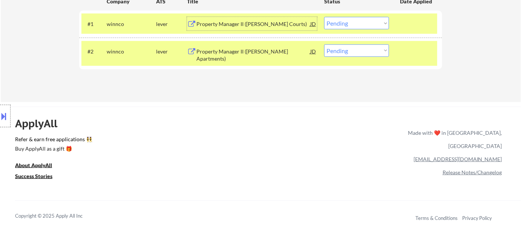
scroll to position [240, 0]
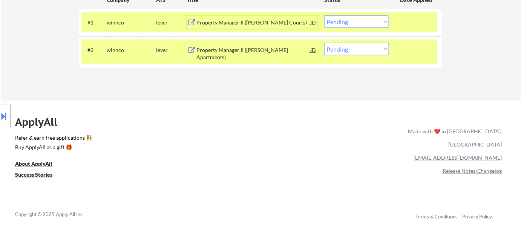
drag, startPoint x: 352, startPoint y: 19, endPoint x: 354, endPoint y: 25, distance: 6.3
click at [352, 19] on select "Choose an option... Pending Applied Excluded (Questions) Excluded (Expired) Exc…" at bounding box center [356, 21] width 65 height 12
click at [324, 15] on select "Choose an option... Pending Applied Excluded (Questions) Excluded (Expired) Exc…" at bounding box center [356, 21] width 65 height 12
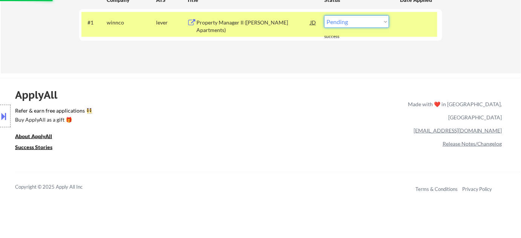
click at [357, 23] on select "Choose an option... Pending Applied Excluded (Questions) Excluded (Expired) Exc…" at bounding box center [356, 21] width 65 height 12
select select ""excluded__bad_match_""
click at [324, 15] on select "Choose an option... Pending Applied Excluded (Questions) Excluded (Expired) Exc…" at bounding box center [356, 21] width 65 height 12
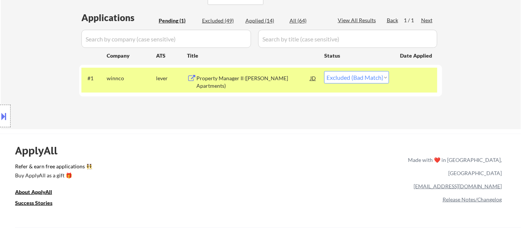
scroll to position [137, 0]
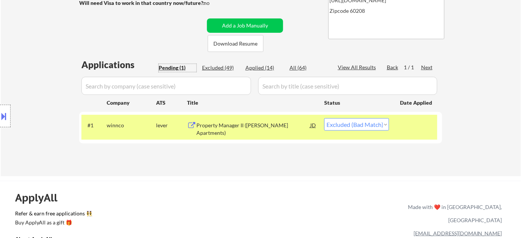
click at [171, 71] on div "Pending (1)" at bounding box center [178, 68] width 38 height 8
click at [177, 68] on div "Pending (1)" at bounding box center [178, 68] width 38 height 8
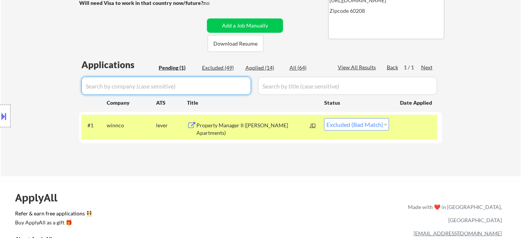
click at [208, 85] on input "input" at bounding box center [166, 86] width 170 height 18
click at [226, 161] on div "Applications Pending (1) Excluded (49) Applied (14) All (64) View All Results B…" at bounding box center [260, 110] width 363 height 104
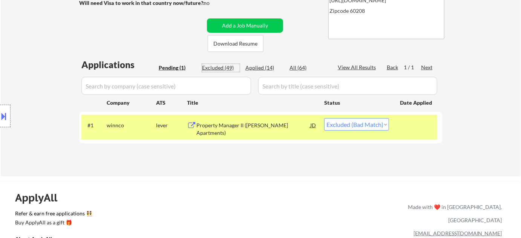
click at [227, 69] on div "Excluded (49)" at bounding box center [221, 68] width 38 height 8
click at [222, 67] on div "Excluded (49)" at bounding box center [221, 68] width 38 height 8
select select ""excluded__bad_match_""
select select ""excluded__location_""
select select ""excluded__bad_match_""
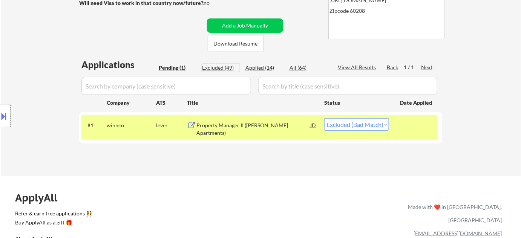
select select ""excluded__bad_match_""
select select ""excluded__expired_""
select select ""excluded__blocklist_""
select select ""excluded__expired_""
select select ""excluded__bad_match_""
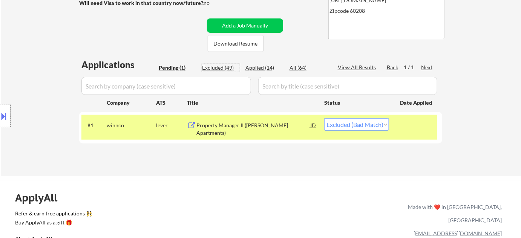
select select ""excluded__bad_match_""
select select ""excluded__expired_""
select select ""excluded__location_""
select select ""excluded__bad_match_""
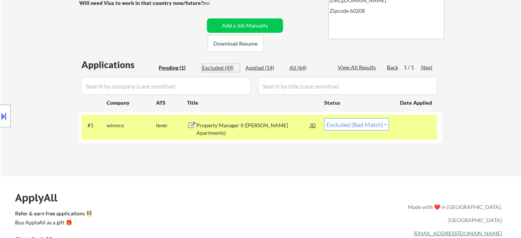
select select ""excluded__location_""
select select ""excluded__bad_match_""
select select ""excluded__blocklist_""
select select ""excluded__expired_""
select select ""excluded__location_""
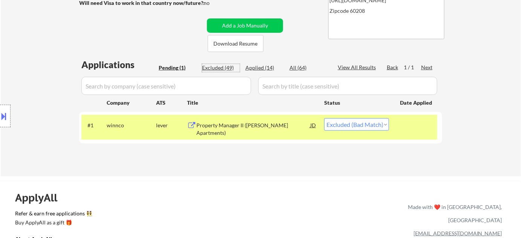
select select ""excluded__location_""
select select ""excluded__bad_match_""
select select ""excluded__expired_""
select select ""excluded__bad_match_""
select select ""excluded__expired_""
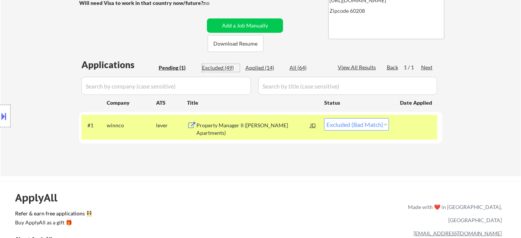
select select ""excluded__location_""
select select ""excluded__expired_""
select select ""excluded__location_""
select select ""excluded__bad_match_""
select select ""excluded__salary_""
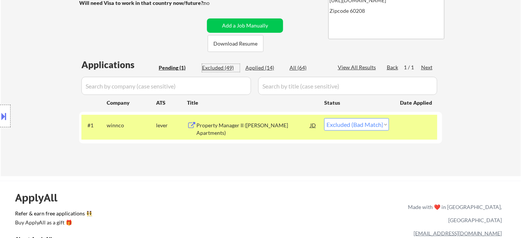
select select ""excluded__expired_""
select select ""excluded__location_""
select select ""excluded__expired_""
select select ""excluded__bad_match_""
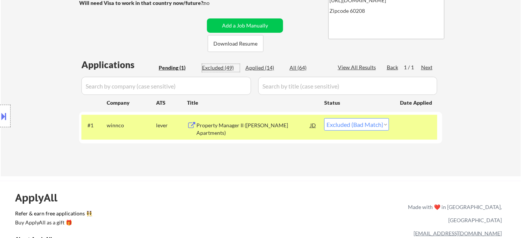
select select ""excluded__bad_match_""
select select ""excluded__blocklist_""
select select ""excluded__bad_match_""
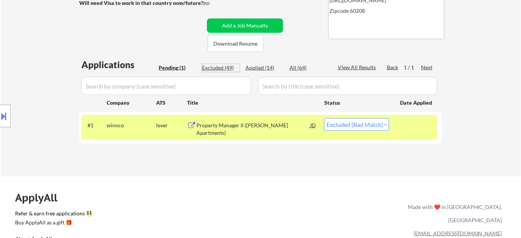
select select ""excluded__blocklist_""
select select ""excluded__bad_match_""
select select ""excluded__location_""
select select ""excluded__bad_match_""
select select ""excluded__location_""
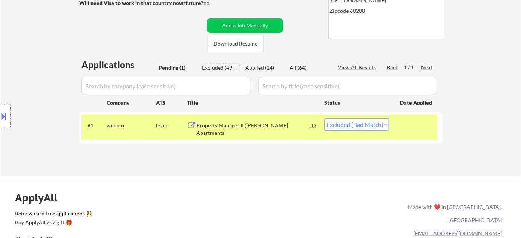
select select ""excluded__location_""
select select ""excluded__bad_match_""
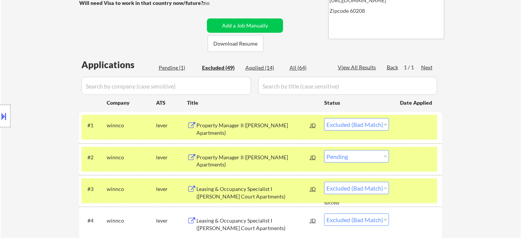
select select ""excluded__bad_match_""
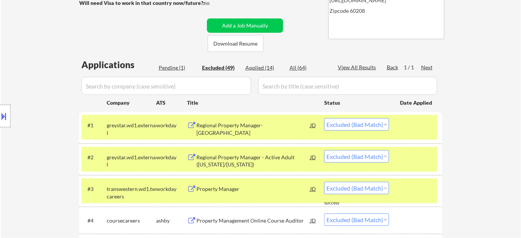
click at [182, 69] on div "Pending (1)" at bounding box center [178, 68] width 38 height 8
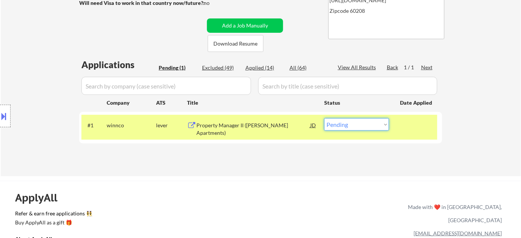
click at [366, 128] on select "Choose an option... Pending Applied Excluded (Questions) Excluded (Expired) Exc…" at bounding box center [356, 124] width 65 height 12
select select ""excluded__bad_match_""
click at [324, 118] on select "Choose an option... Pending Applied Excluded (Questions) Excluded (Expired) Exc…" at bounding box center [356, 124] width 65 height 12
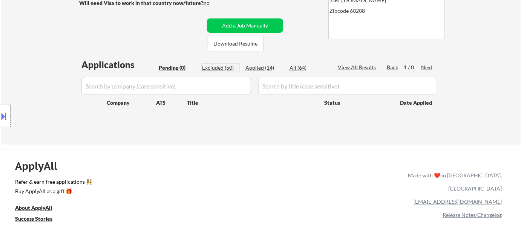
click at [224, 67] on div "Excluded (50)" at bounding box center [221, 68] width 38 height 8
select select ""excluded__bad_match_""
select select ""excluded__blocklist_""
select select ""excluded__expired_""
select select ""excluded__location_""
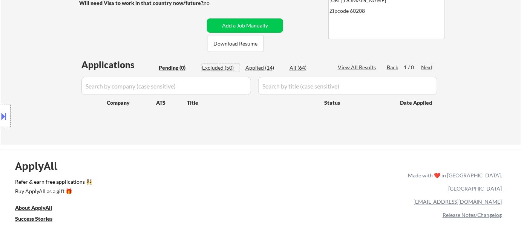
select select ""excluded__bad_match_""
select select ""excluded__expired_""
select select ""excluded__bad_match_""
select select ""excluded__expired_""
select select ""excluded__location_""
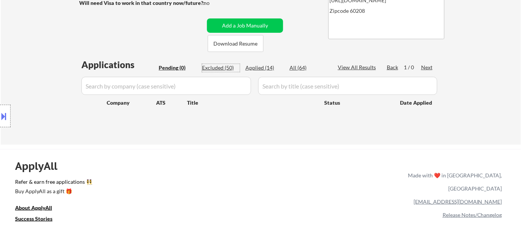
select select ""excluded__expired_""
select select ""excluded__location_""
select select ""excluded__bad_match_""
select select ""excluded__salary_""
select select ""excluded__expired_""
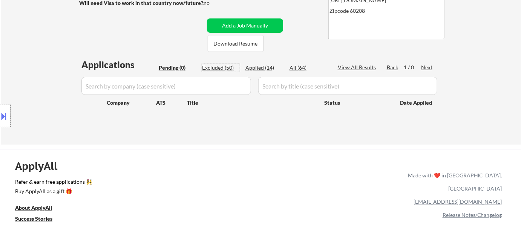
select select ""excluded__location_""
select select ""excluded__expired_""
select select ""excluded__bad_match_""
select select ""excluded__blocklist_""
select select ""excluded__bad_match_""
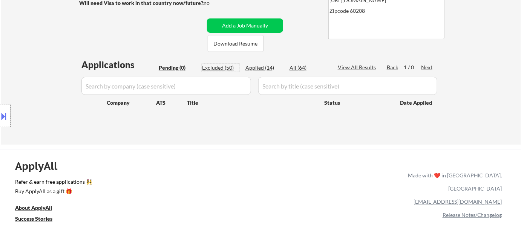
select select ""excluded__blocklist_""
select select ""excluded__bad_match_""
select select ""excluded__location_""
select select ""excluded__bad_match_""
select select ""excluded__location_""
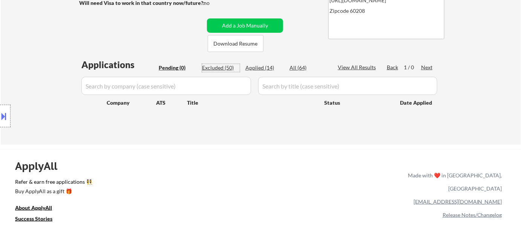
select select ""excluded__bad_match_""
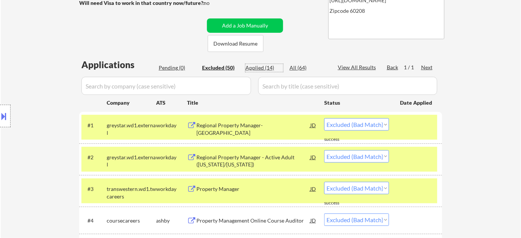
click at [256, 64] on div "Applied (14)" at bounding box center [265, 68] width 38 height 8
select select ""applied""
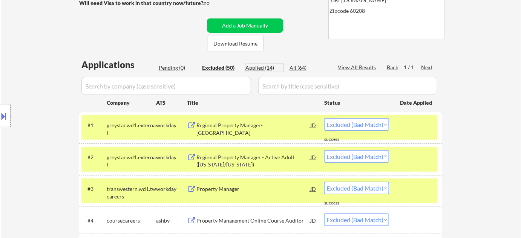
select select ""applied""
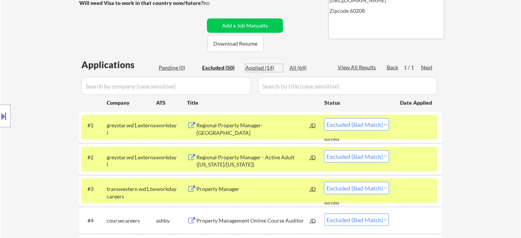
select select ""applied""
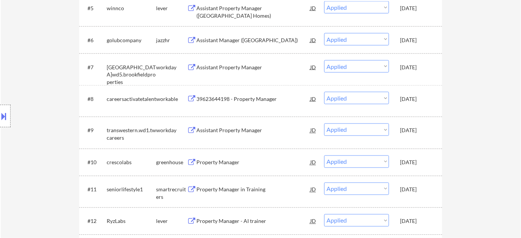
scroll to position [377, 0]
click at [0, 122] on div at bounding box center [5, 116] width 11 height 23
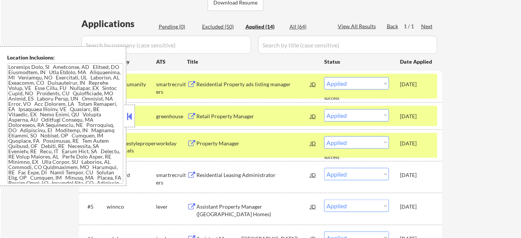
scroll to position [212, 0]
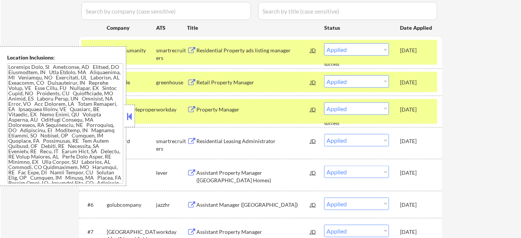
click at [128, 117] on button at bounding box center [130, 116] width 8 height 11
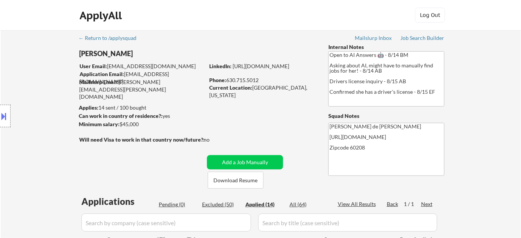
scroll to position [103, 0]
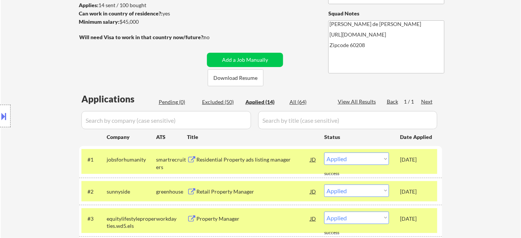
click at [178, 104] on div "Pending (0)" at bounding box center [178, 102] width 38 height 8
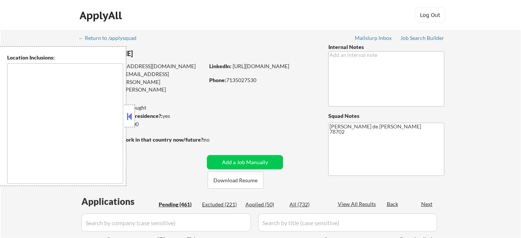
type textarea "[GEOGRAPHIC_DATA], [GEOGRAPHIC_DATA] [GEOGRAPHIC_DATA], [GEOGRAPHIC_DATA] [GEOG…"
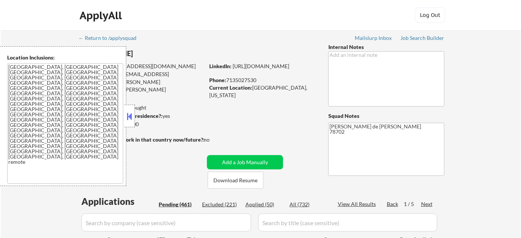
select select ""pending""
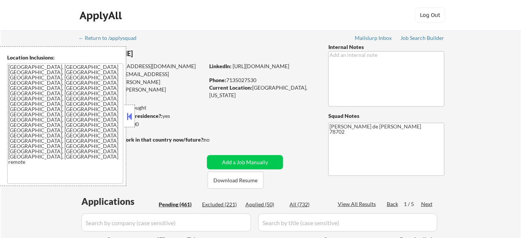
select select ""pending""
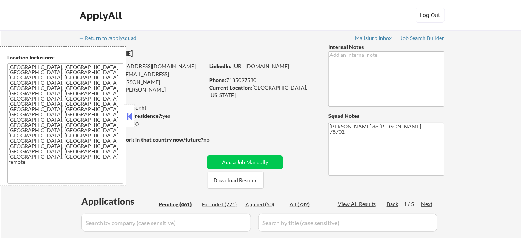
select select ""pending""
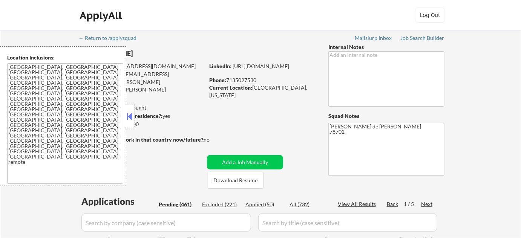
select select ""pending""
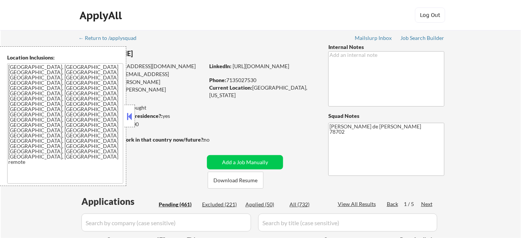
select select ""pending""
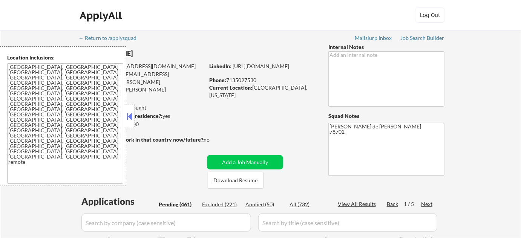
select select ""pending""
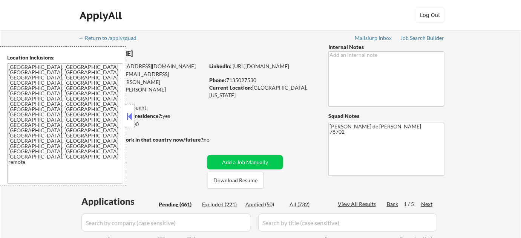
select select ""pending""
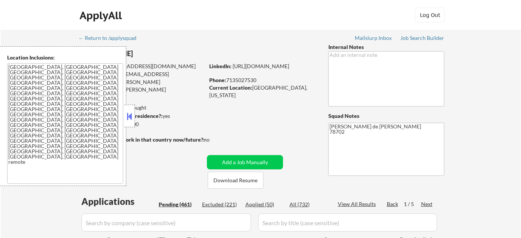
select select ""pending""
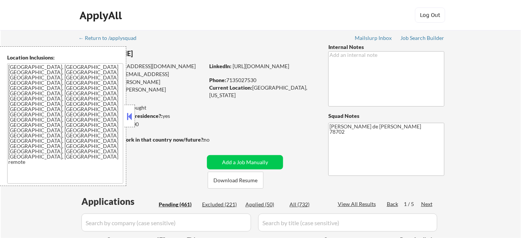
select select ""pending""
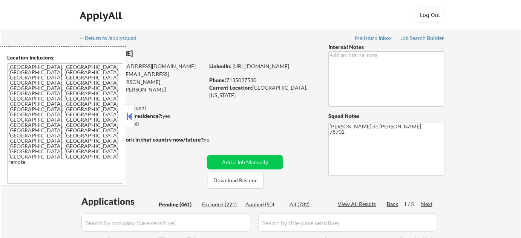
select select ""pending""
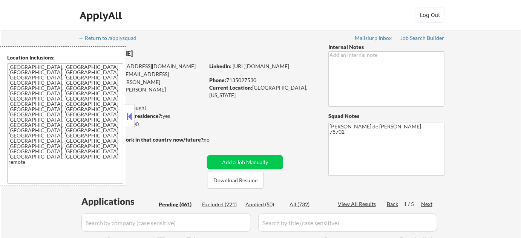
select select ""pending""
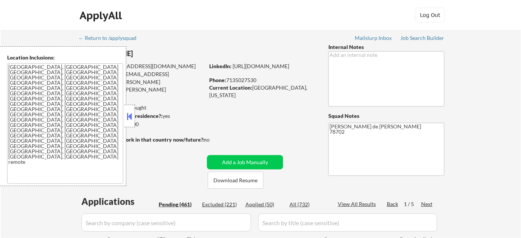
select select ""pending""
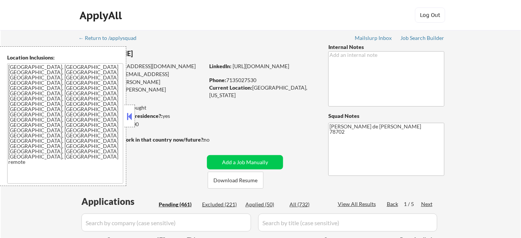
select select ""pending""
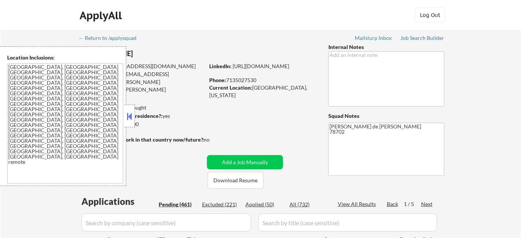
select select ""pending""
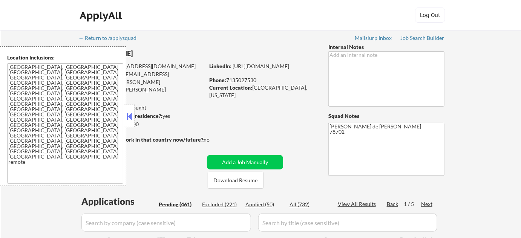
select select ""pending""
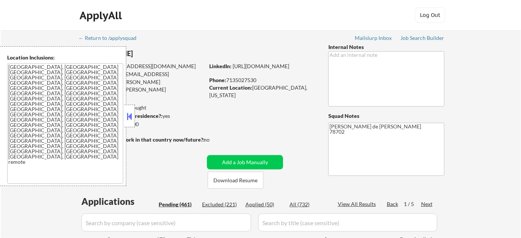
select select ""pending""
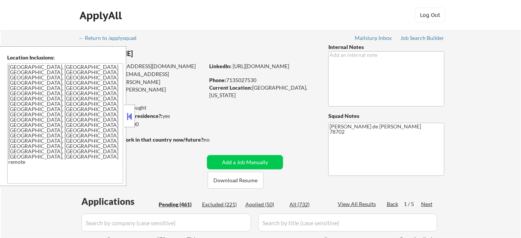
select select ""pending""
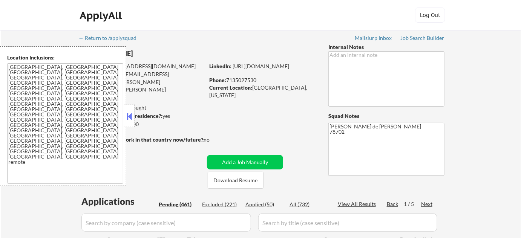
select select ""pending""
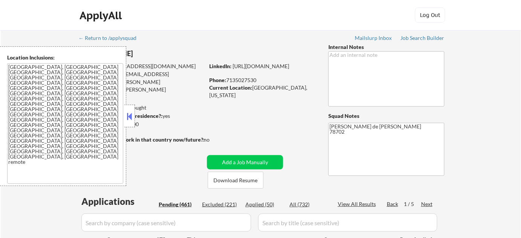
select select ""pending""
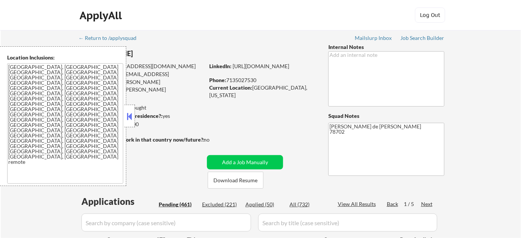
select select ""pending""
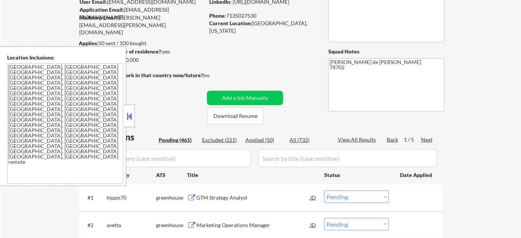
scroll to position [68, 0]
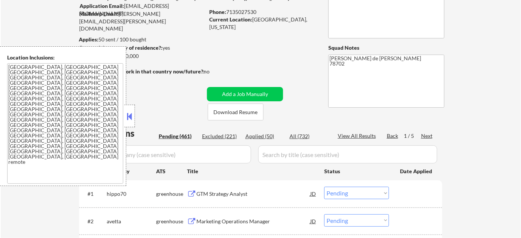
click at [130, 119] on button at bounding box center [130, 116] width 8 height 11
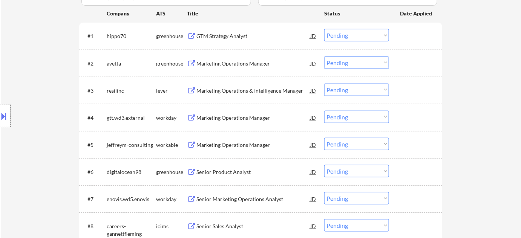
scroll to position [206, 0]
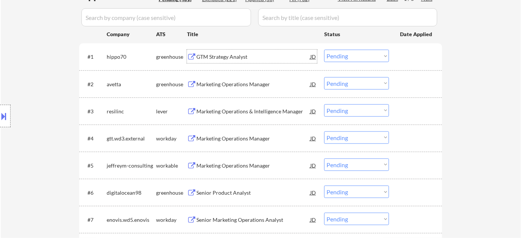
click at [230, 58] on div "GTM Strategy Analyst" at bounding box center [254, 57] width 114 height 8
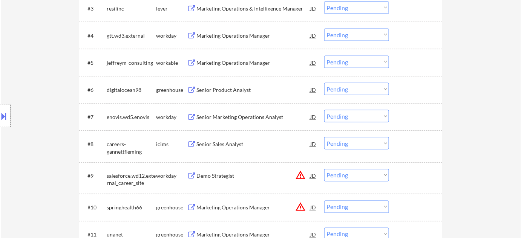
scroll to position [343, 0]
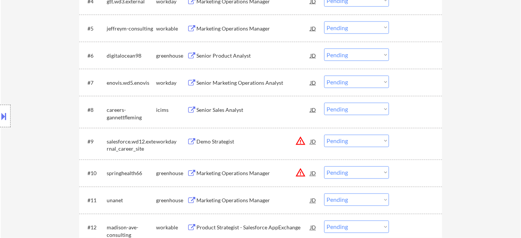
click at [235, 111] on div "Senior Sales Analyst" at bounding box center [254, 110] width 114 height 8
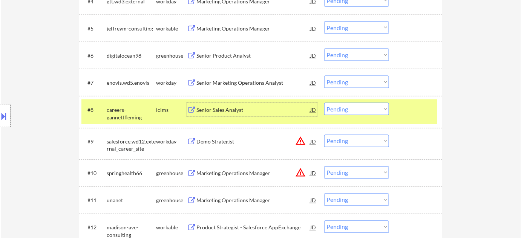
click at [349, 111] on select "Choose an option... Pending Applied Excluded (Questions) Excluded (Expired) Exc…" at bounding box center [356, 109] width 65 height 12
click at [324, 103] on select "Choose an option... Pending Applied Excluded (Questions) Excluded (Expired) Exc…" at bounding box center [356, 109] width 65 height 12
click at [350, 114] on select "Choose an option... Pending Applied Excluded (Questions) Excluded (Expired) Exc…" at bounding box center [356, 109] width 65 height 12
click at [324, 103] on select "Choose an option... Pending Applied Excluded (Questions) Excluded (Expired) Exc…" at bounding box center [356, 109] width 65 height 12
select select ""pending""
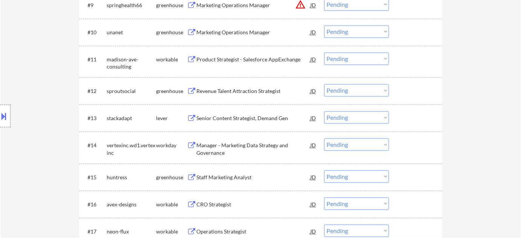
scroll to position [514, 0]
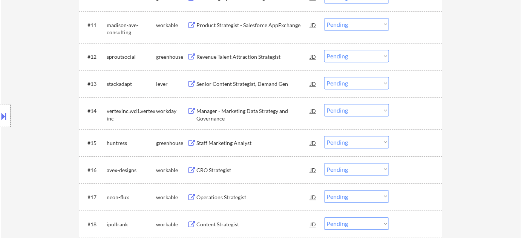
click at [218, 112] on div "Manager - Marketing Data Strategy and Governance" at bounding box center [254, 115] width 114 height 15
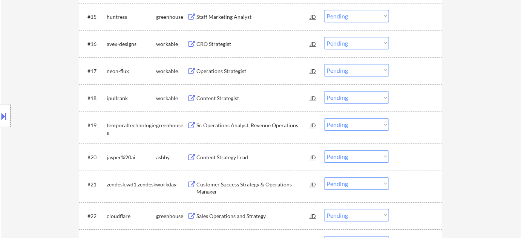
scroll to position [652, 0]
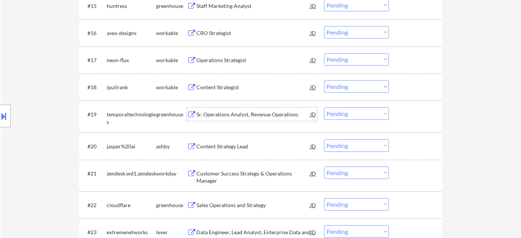
click at [250, 115] on div "Sr. Operations Analyst, Revenue Operations" at bounding box center [254, 115] width 114 height 8
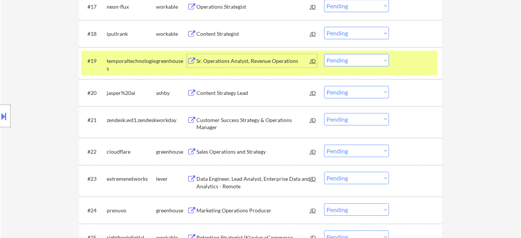
scroll to position [720, 0]
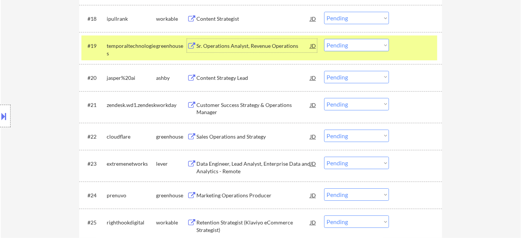
click at [247, 77] on div "Content Strategy Lead" at bounding box center [254, 78] width 114 height 8
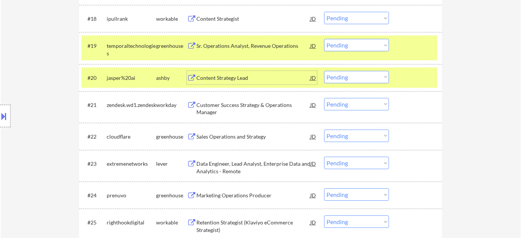
click at [345, 78] on select "Choose an option... Pending Applied Excluded (Questions) Excluded (Expired) Exc…" at bounding box center [356, 77] width 65 height 12
click at [324, 71] on select "Choose an option... Pending Applied Excluded (Questions) Excluded (Expired) Exc…" at bounding box center [356, 77] width 65 height 12
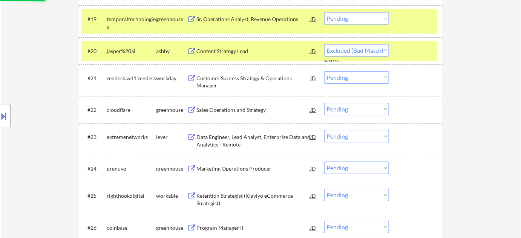
scroll to position [754, 0]
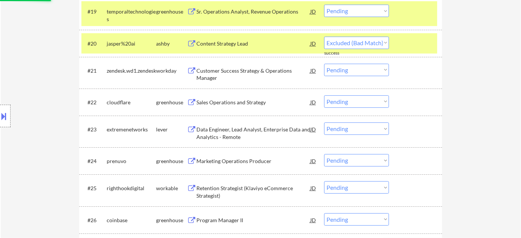
select select ""pending""
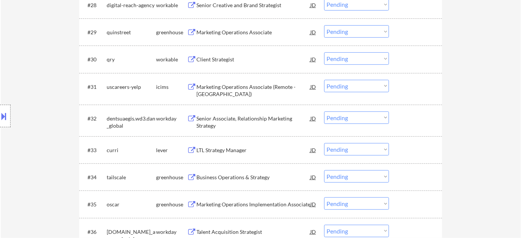
scroll to position [1097, 0]
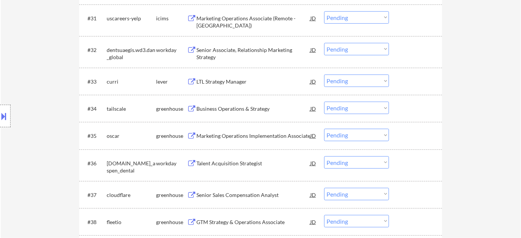
click at [223, 78] on div "LTL Strategy Manager" at bounding box center [254, 82] width 114 height 8
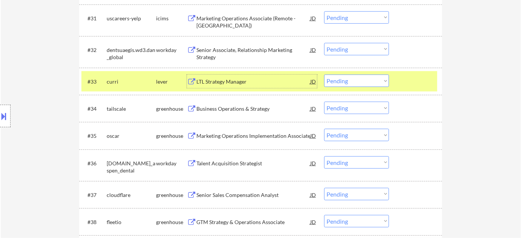
click at [361, 78] on select "Choose an option... Pending Applied Excluded (Questions) Excluded (Expired) Exc…" at bounding box center [356, 81] width 65 height 12
click at [324, 75] on select "Choose an option... Pending Applied Excluded (Questions) Excluded (Expired) Exc…" at bounding box center [356, 81] width 65 height 12
select select ""pending""
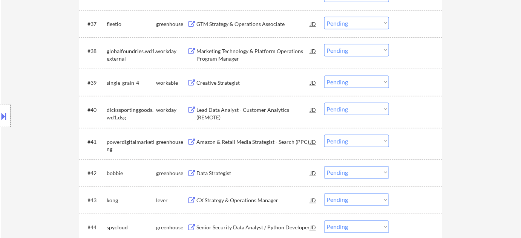
scroll to position [1303, 0]
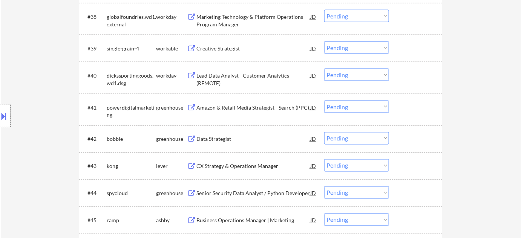
click at [220, 79] on div "Lead Data Analyst - Customer Analytics (REMOTE)" at bounding box center [254, 79] width 114 height 15
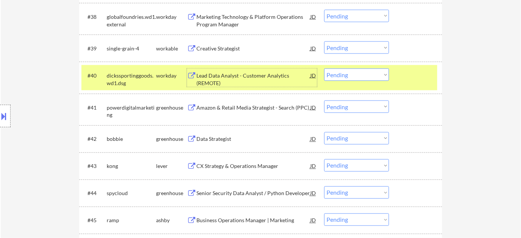
click at [341, 74] on select "Choose an option... Pending Applied Excluded (Questions) Excluded (Expired) Exc…" at bounding box center [356, 75] width 65 height 12
click at [324, 69] on select "Choose an option... Pending Applied Excluded (Questions) Excluded (Expired) Exc…" at bounding box center [356, 75] width 65 height 12
select select ""pending""
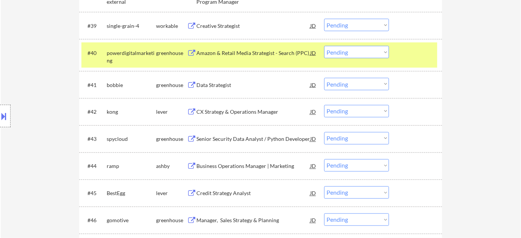
scroll to position [1337, 0]
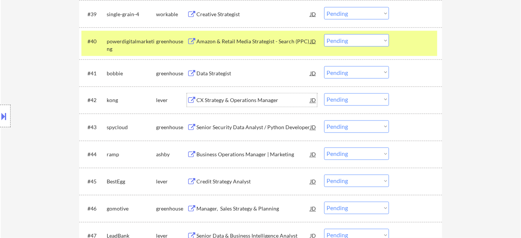
click at [238, 98] on div "CX Strategy & Operations Manager" at bounding box center [254, 101] width 114 height 8
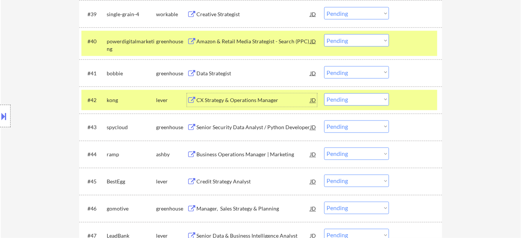
click at [344, 96] on select "Choose an option... Pending Applied Excluded (Questions) Excluded (Expired) Exc…" at bounding box center [356, 100] width 65 height 12
click at [324, 94] on select "Choose an option... Pending Applied Excluded (Questions) Excluded (Expired) Exc…" at bounding box center [356, 100] width 65 height 12
select select ""pending""
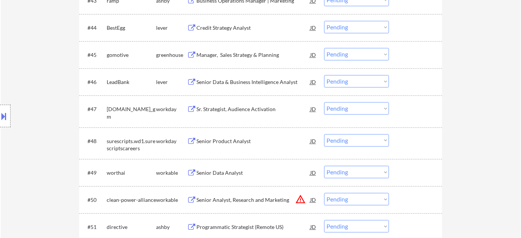
scroll to position [1475, 0]
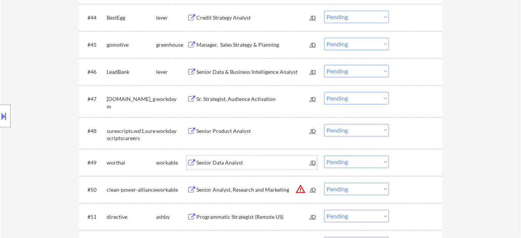
click at [221, 161] on div "Senior Data Analyst" at bounding box center [254, 163] width 114 height 8
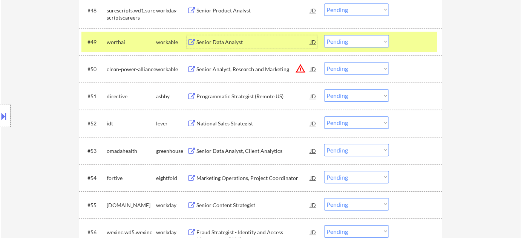
scroll to position [1612, 0]
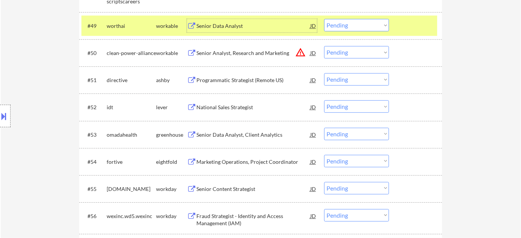
click at [269, 138] on div "Senior Data Analyst, Client Analytics" at bounding box center [254, 135] width 114 height 8
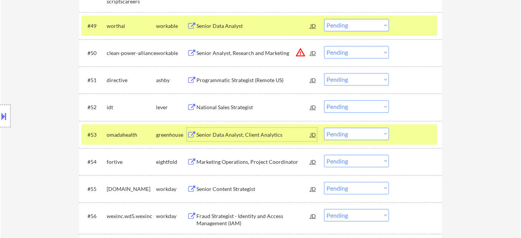
scroll to position [0, 0]
